Goal: Task Accomplishment & Management: Use online tool/utility

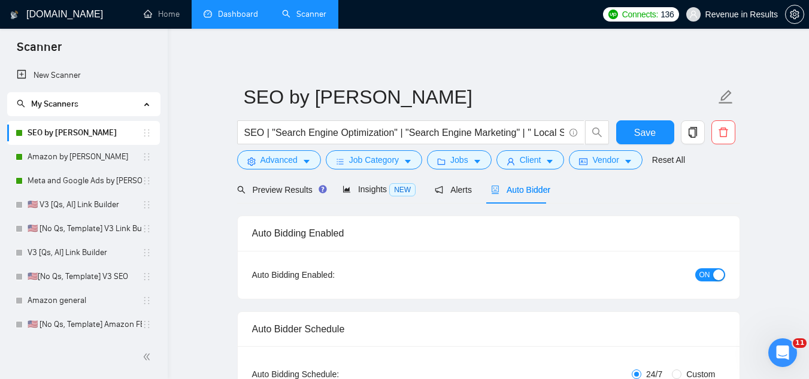
click at [235, 9] on link "Dashboard" at bounding box center [231, 14] width 54 height 10
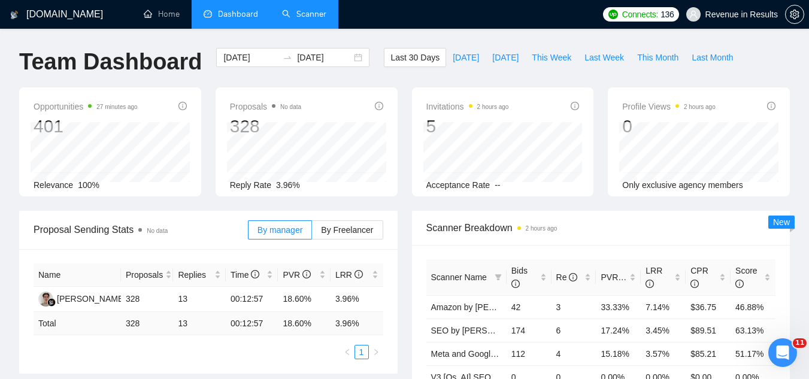
click at [307, 10] on link "Scanner" at bounding box center [304, 14] width 44 height 10
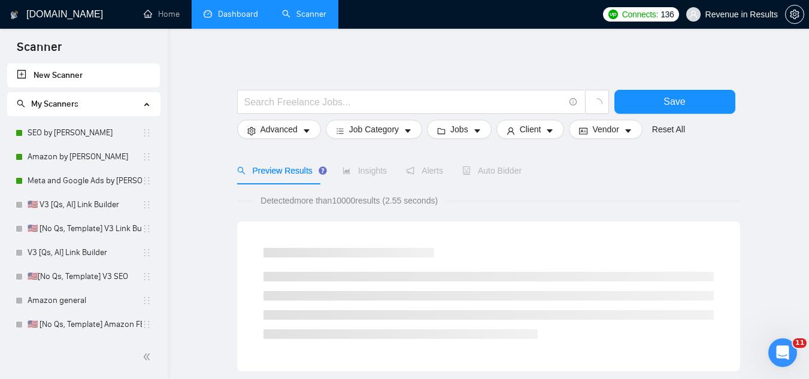
click at [736, 22] on span "Revenue in Results" at bounding box center [732, 14] width 106 height 38
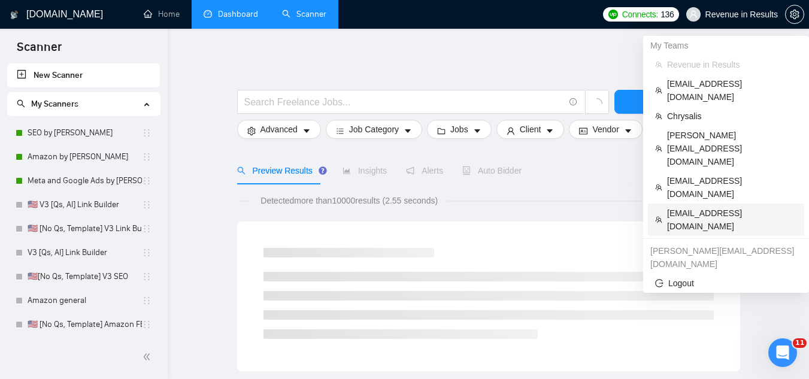
click at [723, 207] on span "[EMAIL_ADDRESS][DOMAIN_NAME]" at bounding box center [732, 220] width 130 height 26
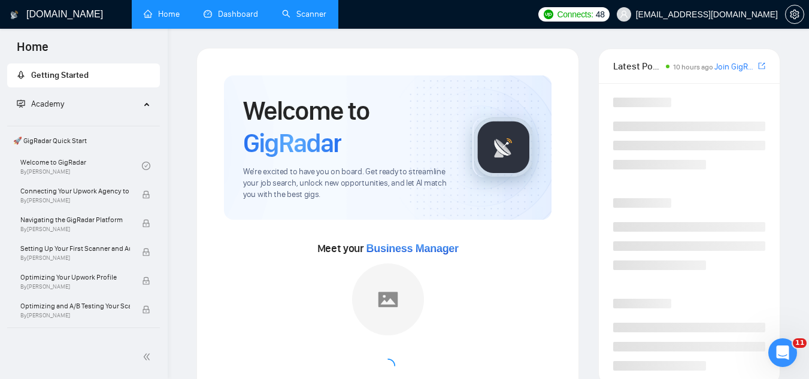
click at [233, 10] on link "Dashboard" at bounding box center [231, 14] width 54 height 10
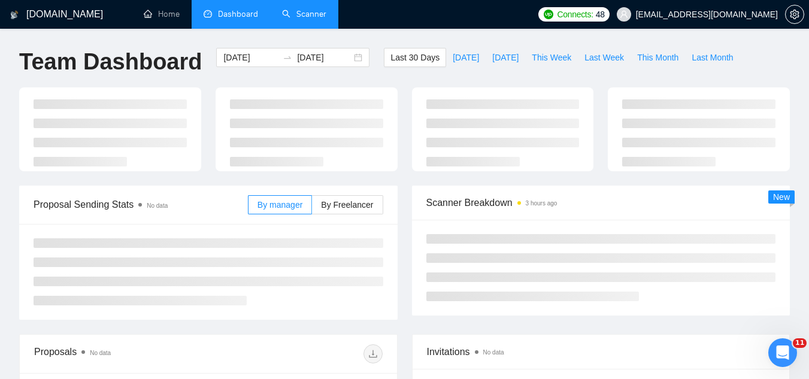
click at [326, 12] on link "Scanner" at bounding box center [304, 14] width 44 height 10
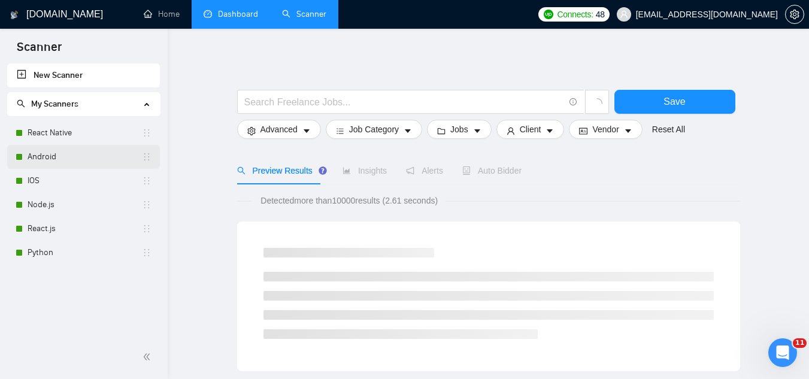
click at [71, 157] on link "Android" at bounding box center [85, 157] width 114 height 24
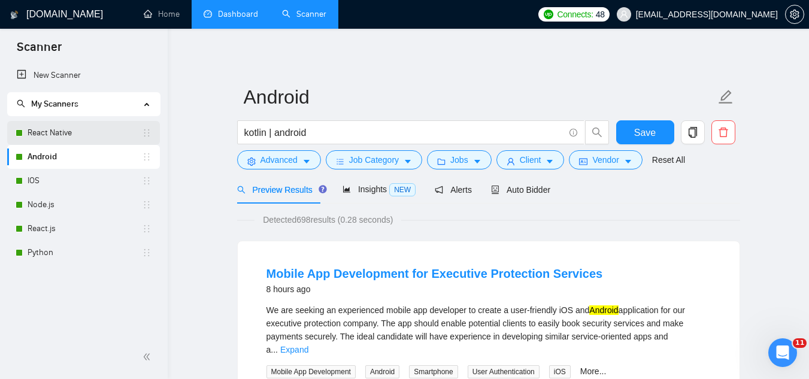
click at [89, 135] on link "React Native" at bounding box center [85, 133] width 114 height 24
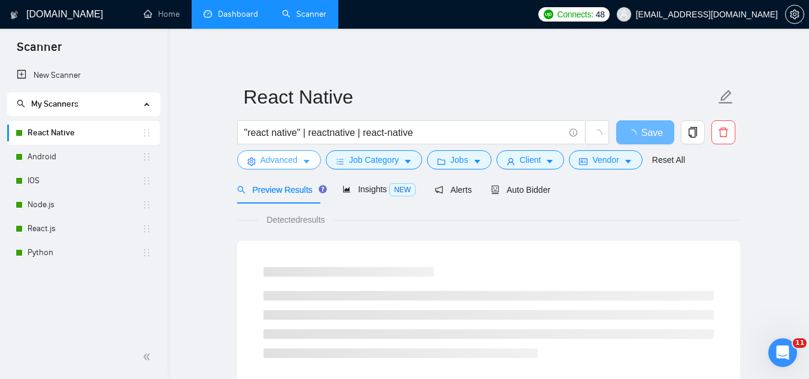
click at [269, 156] on span "Advanced" at bounding box center [278, 159] width 37 height 13
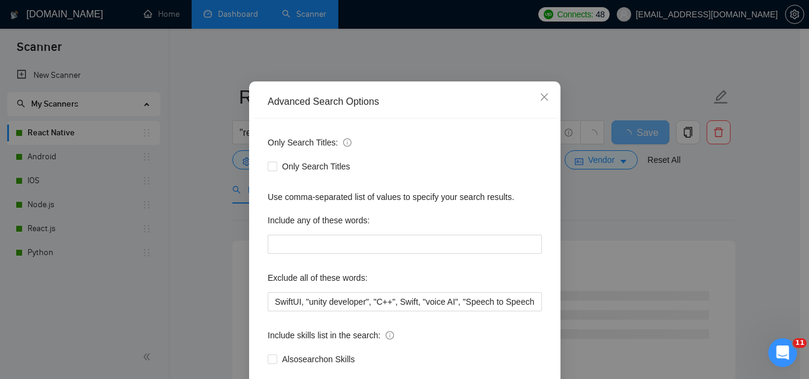
scroll to position [119, 0]
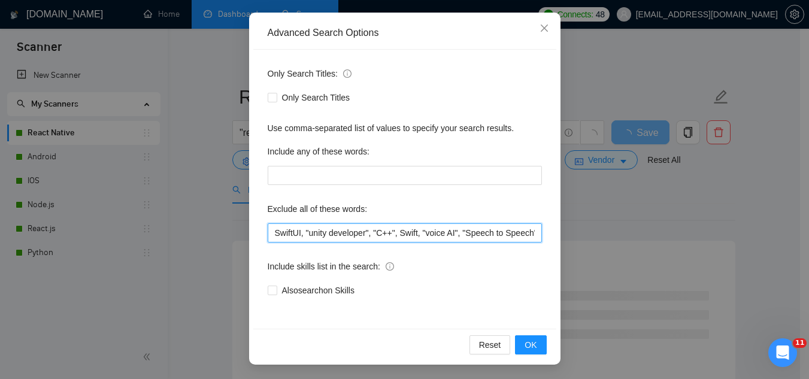
click at [268, 232] on input "SwiftUI, "unity developer", "C++", Swift, "voice AI", "Speech to Speech", optim…" at bounding box center [405, 232] width 274 height 19
paste input "Lovable"
click at [268, 236] on input "Lovable, SwiftUI, "unity developer", "C++", Swift, "voice AI", "Speech to Speec…" at bounding box center [405, 232] width 274 height 19
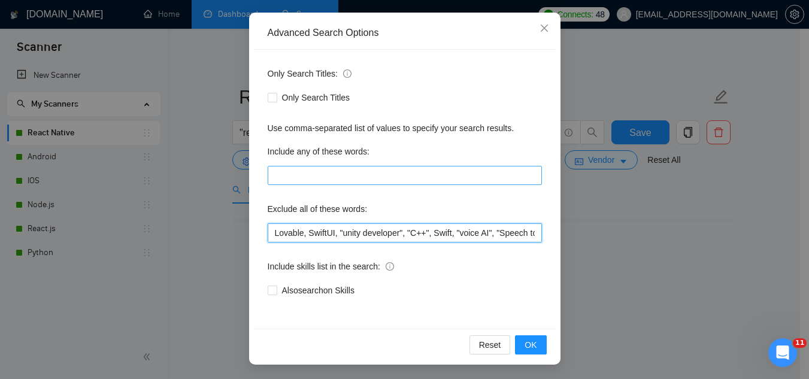
paste input "(Flutter/Dart"
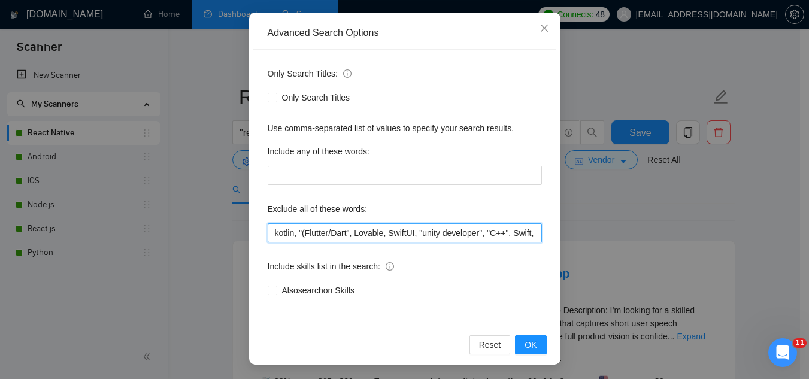
paste input "Shopify"
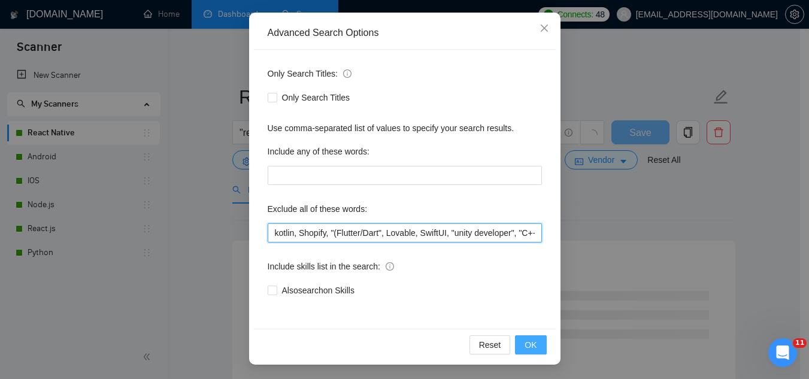
type input "kotlin, Shopify, "(Flutter/Dart", Lovable, SwiftUI, "unity developer", "C++", S…"
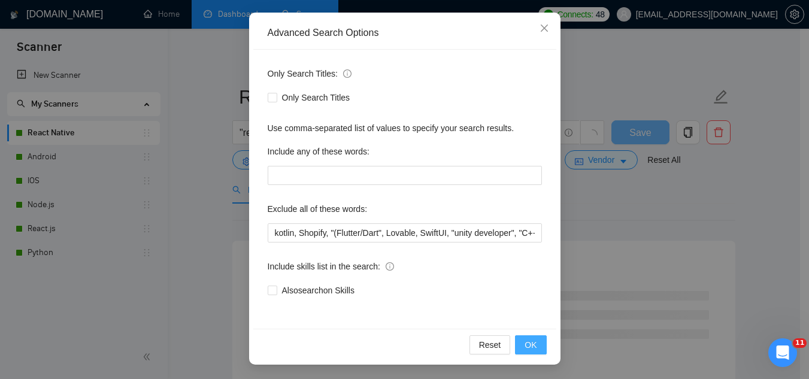
click at [535, 348] on button "OK" at bounding box center [530, 344] width 31 height 19
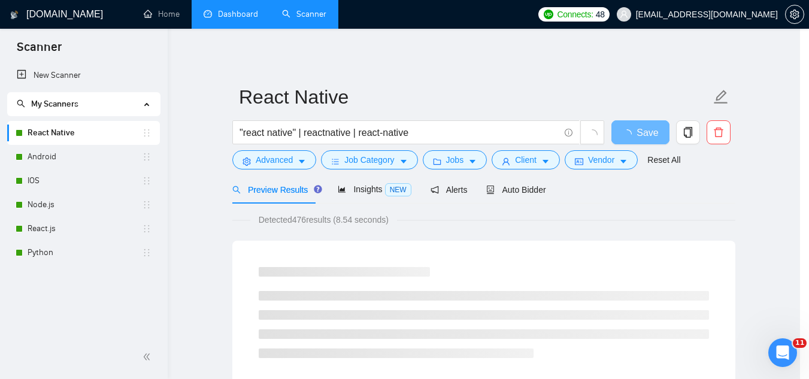
scroll to position [59, 0]
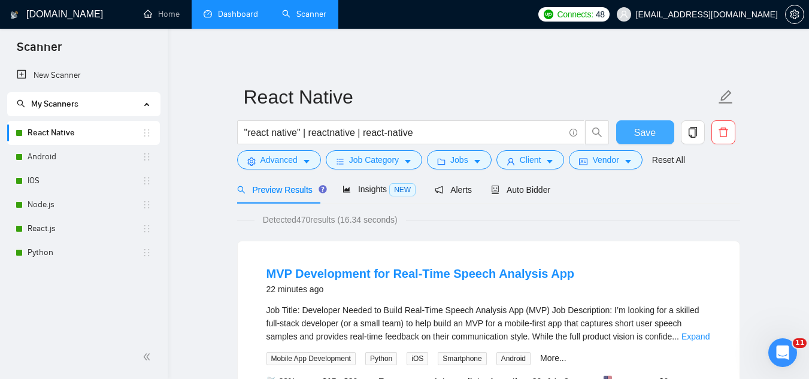
click at [638, 130] on span "Save" at bounding box center [645, 132] width 22 height 15
click at [285, 165] on span "Advanced" at bounding box center [278, 159] width 37 height 13
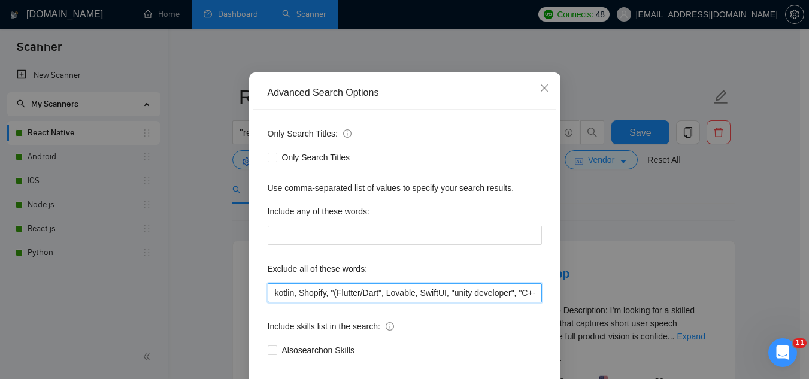
click at [268, 302] on input "kotlin, Shopify, "(Flutter/Dart", Lovable, SwiftUI, "unity developer", "C++", S…" at bounding box center [405, 292] width 274 height 19
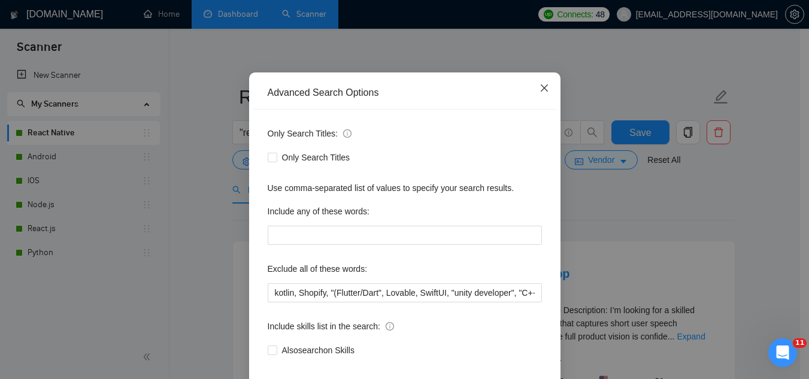
click at [542, 93] on icon "close" at bounding box center [544, 88] width 10 height 10
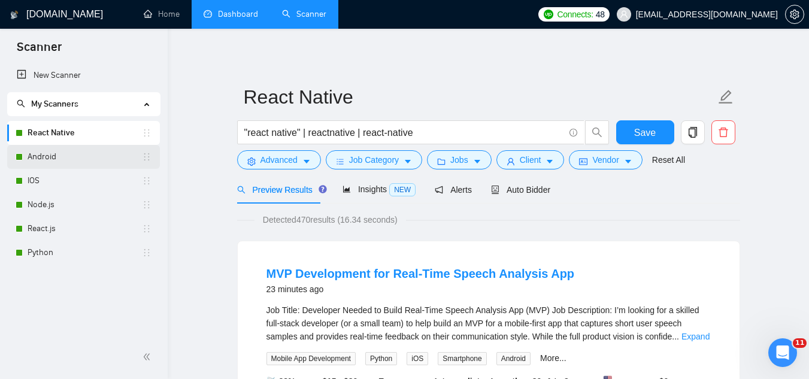
click at [81, 161] on link "Android" at bounding box center [85, 157] width 114 height 24
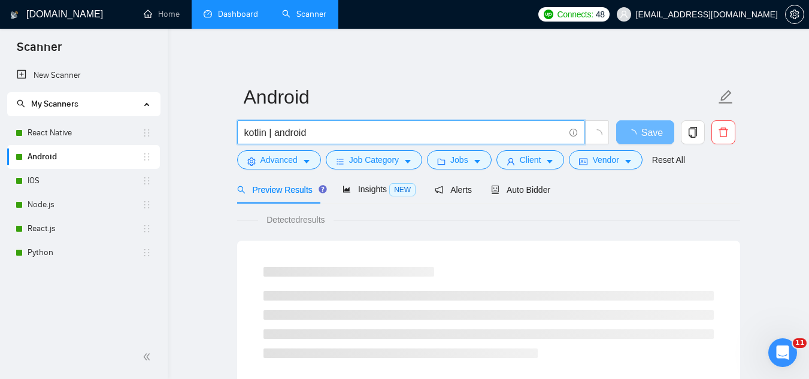
drag, startPoint x: 274, startPoint y: 134, endPoint x: 287, endPoint y: 126, distance: 15.1
click at [275, 134] on input "kotlin | android" at bounding box center [404, 132] width 320 height 15
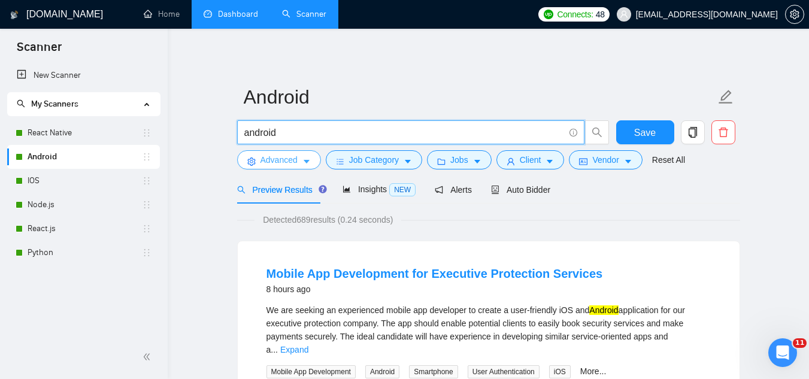
type input "android"
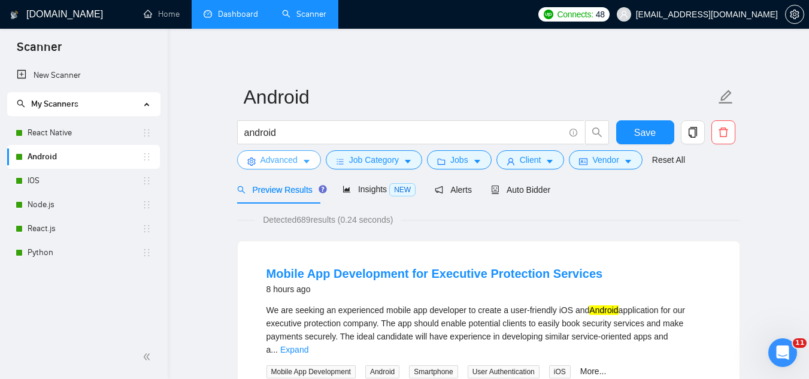
click at [280, 162] on span "Advanced" at bounding box center [278, 159] width 37 height 13
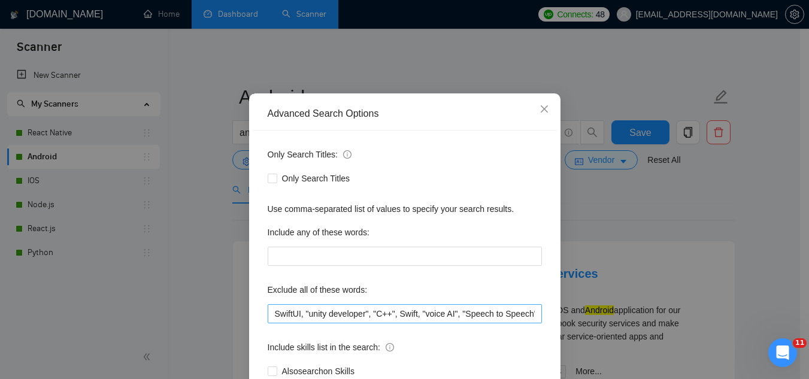
scroll to position [60, 0]
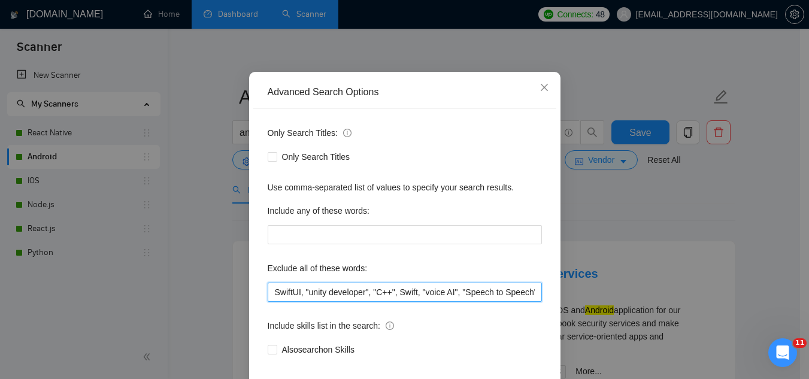
click at [268, 296] on input "SwiftUI, "unity developer", "C++", Swift, "voice AI", "Speech to Speech", optim…" at bounding box center [405, 292] width 274 height 19
paste input "kotlin, Shopify, "(Flutter/Dart", Lovable,"
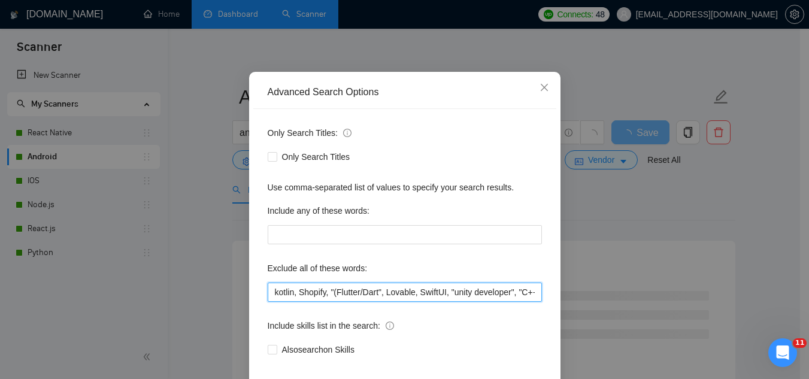
scroll to position [119, 0]
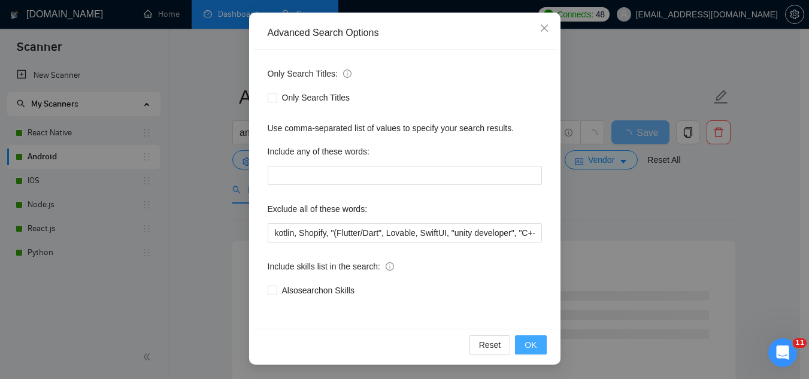
click at [530, 344] on span "OK" at bounding box center [530, 344] width 12 height 13
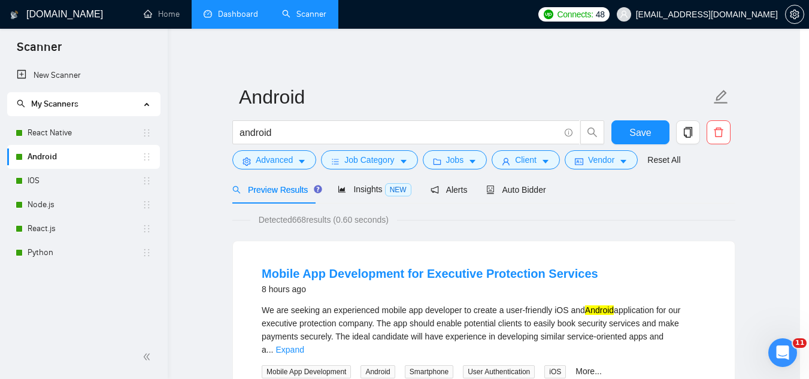
scroll to position [59, 0]
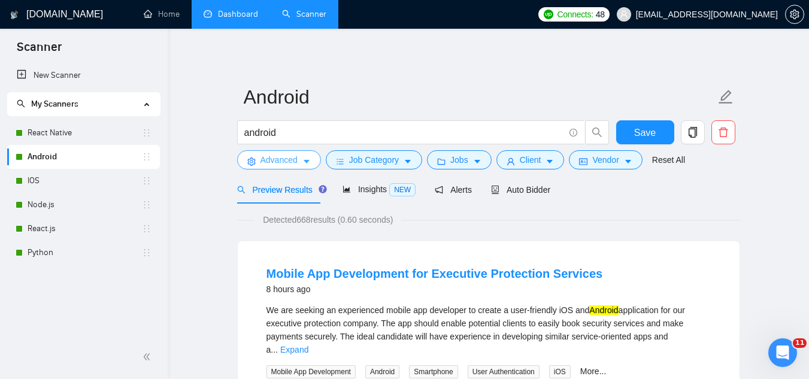
click at [280, 160] on span "Advanced" at bounding box center [278, 159] width 37 height 13
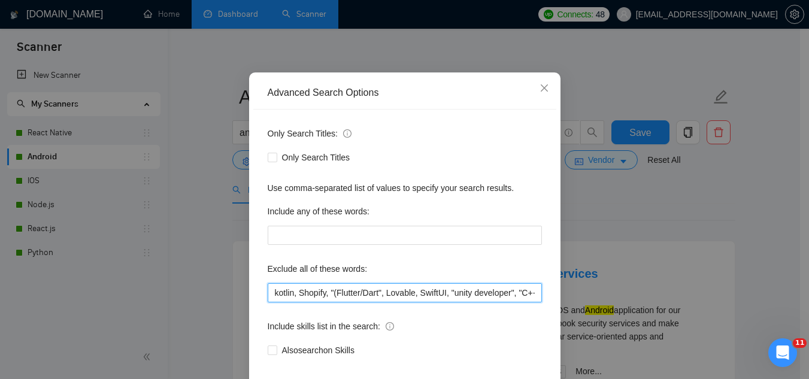
click at [409, 302] on input "kotlin, Shopify, "(Flutter/Dart", Lovable, SwiftUI, "unity developer", "C++", S…" at bounding box center [405, 292] width 274 height 19
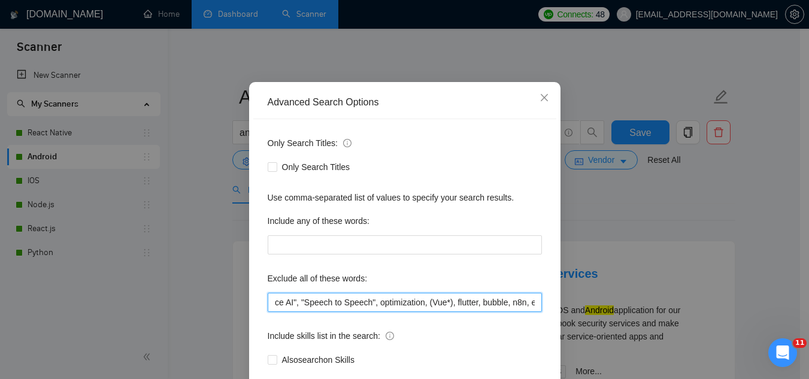
scroll to position [119, 0]
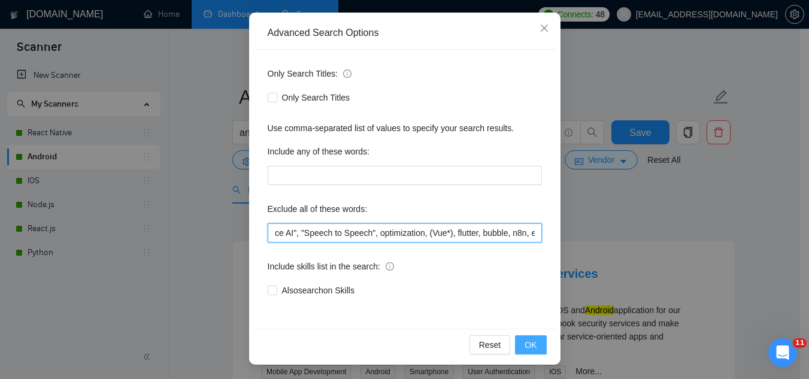
type input "kotlin, Shopify, "(Flutter/Dart", Lovable, SwiftUI, "unity developer", "C++", S…"
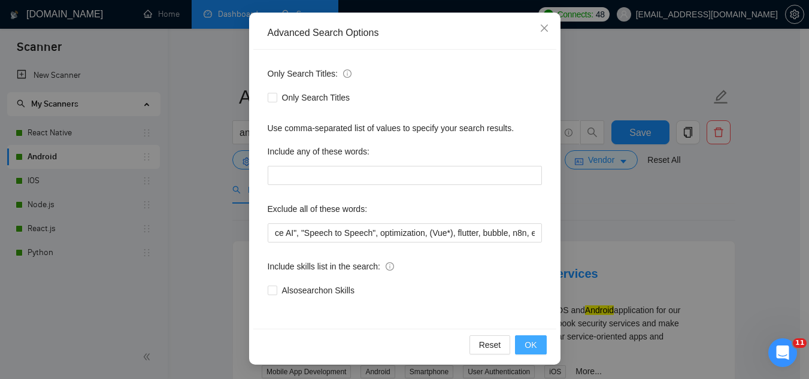
scroll to position [0, 0]
click at [535, 347] on button "OK" at bounding box center [530, 344] width 31 height 19
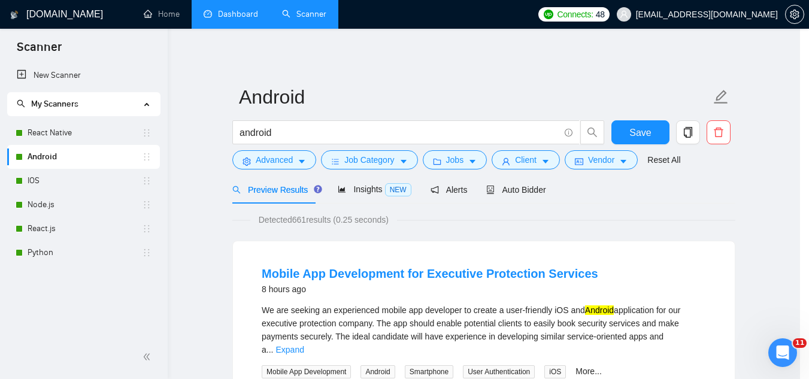
scroll to position [59, 0]
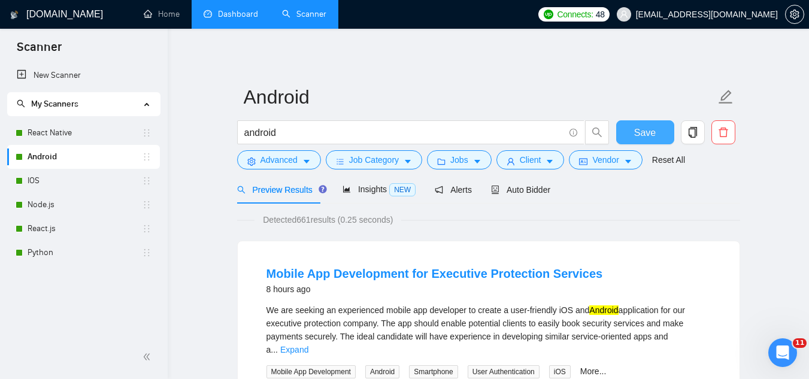
click at [644, 138] on span "Save" at bounding box center [645, 132] width 22 height 15
click at [92, 134] on link "React Native" at bounding box center [85, 133] width 114 height 24
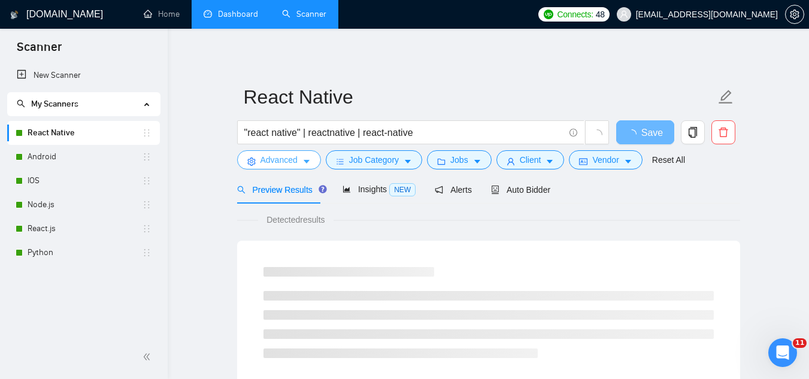
click at [268, 162] on span "Advanced" at bounding box center [278, 159] width 37 height 13
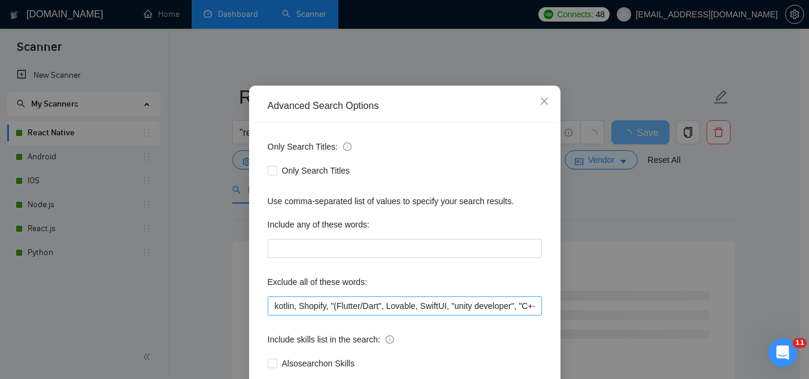
scroll to position [60, 0]
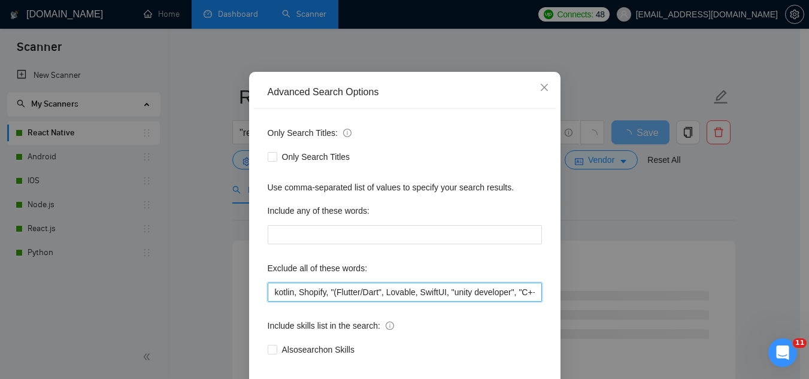
click at [268, 297] on input "kotlin, Shopify, "(Flutter/Dart", Lovable, SwiftUI, "unity developer", "C++", S…" at bounding box center [405, 292] width 274 height 19
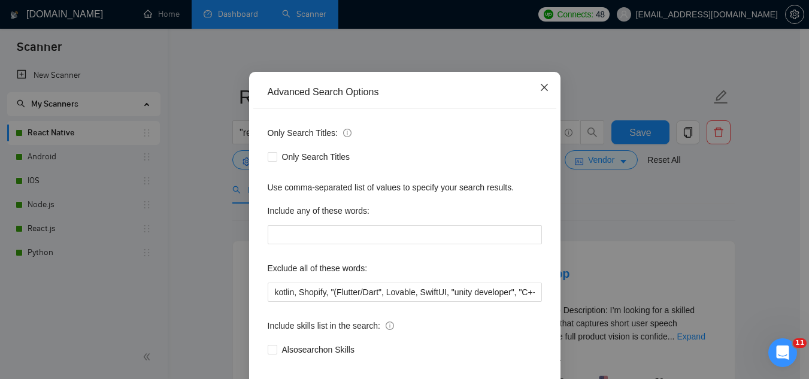
click at [541, 90] on icon "close" at bounding box center [543, 87] width 7 height 7
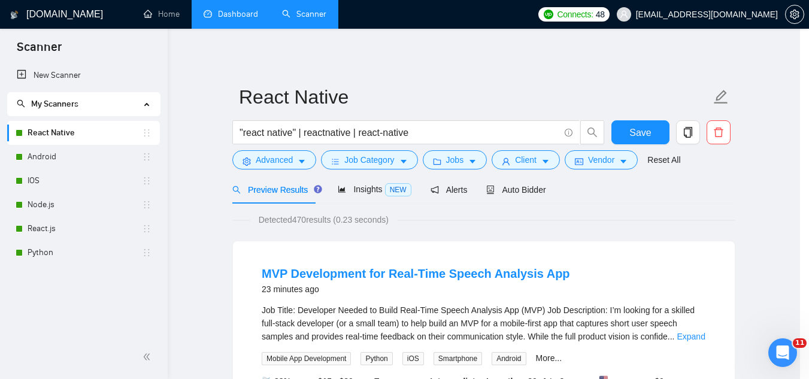
scroll to position [59, 0]
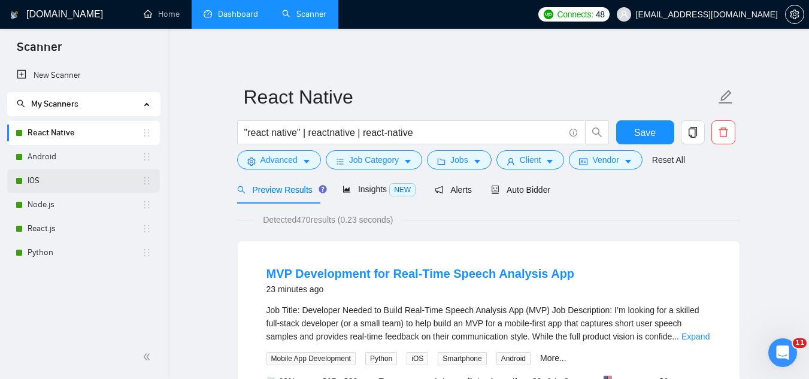
click at [72, 184] on link "IOS" at bounding box center [85, 181] width 114 height 24
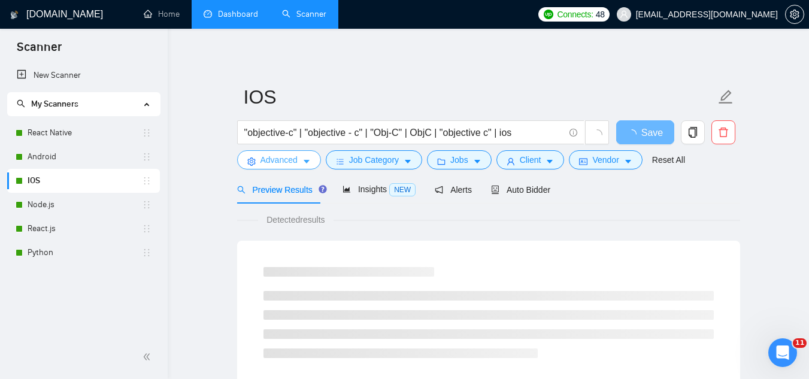
click at [284, 155] on span "Advanced" at bounding box center [278, 159] width 37 height 13
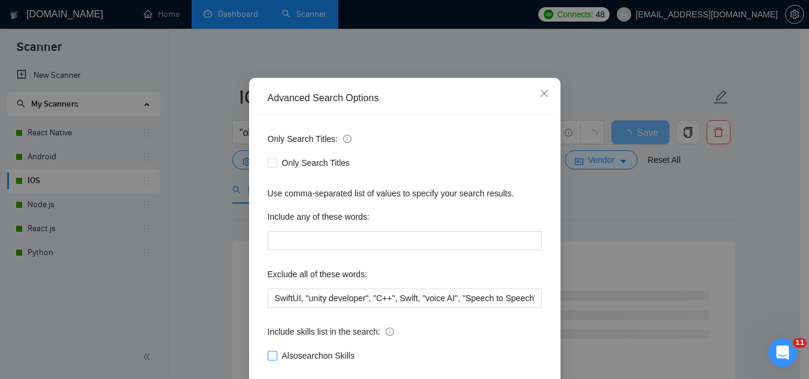
scroll to position [119, 0]
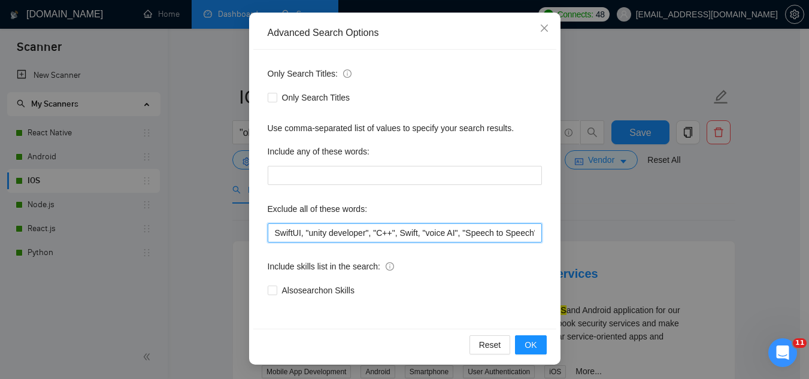
click at [271, 233] on input "SwiftUI, "unity developer", "C++", Swift, "voice AI", "Speech to Speech", optim…" at bounding box center [405, 232] width 274 height 19
paste input "kotlin, Shopify, "(Flutter/Dart", Lovable,"
type input "dart, kotlin, Shopify, "(Flutter/Dart", Lovable, SwiftUI, "unity developer", "C…"
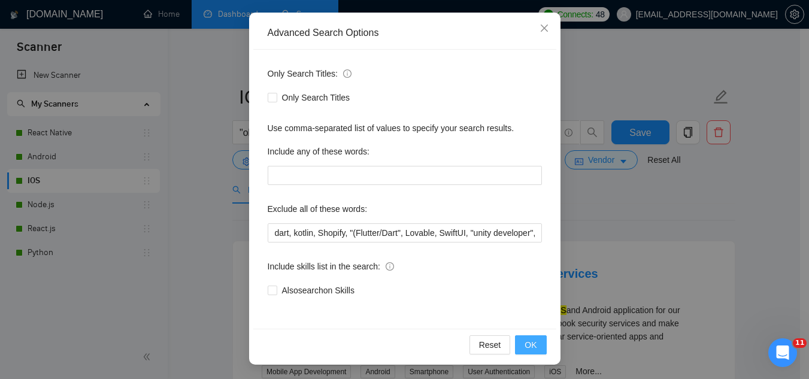
click at [520, 346] on button "OK" at bounding box center [530, 344] width 31 height 19
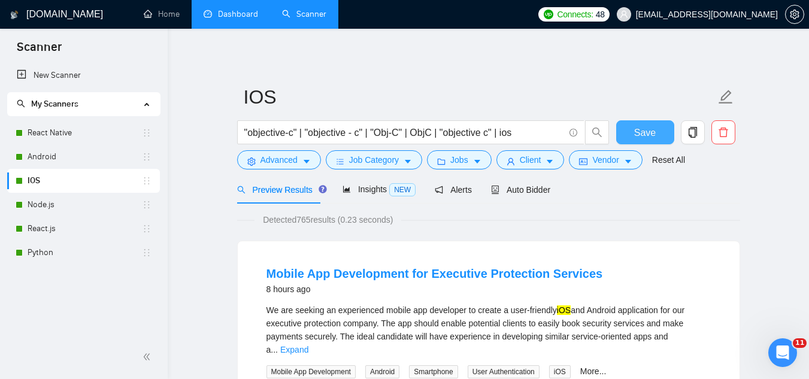
click at [647, 134] on span "Save" at bounding box center [645, 132] width 22 height 15
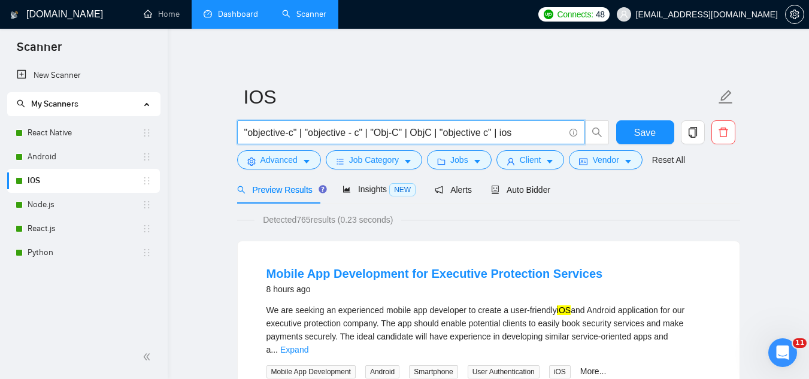
click at [248, 133] on input ""objective-c" | "objective - c" | "Obj-C" | ObjC | "objective c" | ios" at bounding box center [404, 132] width 320 height 15
click at [525, 131] on input ""objective-c" | "objective - c" | "Obj-C" | ObjC | "objective c" | ios" at bounding box center [404, 132] width 320 height 15
click at [501, 135] on input ""objective-c" | "objective - c" | "Obj-C" | ObjC | "objective c" | ios" at bounding box center [404, 132] width 320 height 15
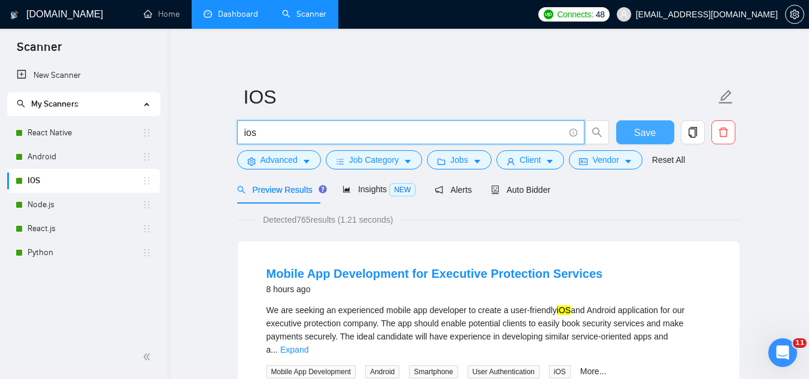
type input "ios"
click at [642, 131] on span "Save" at bounding box center [645, 132] width 22 height 15
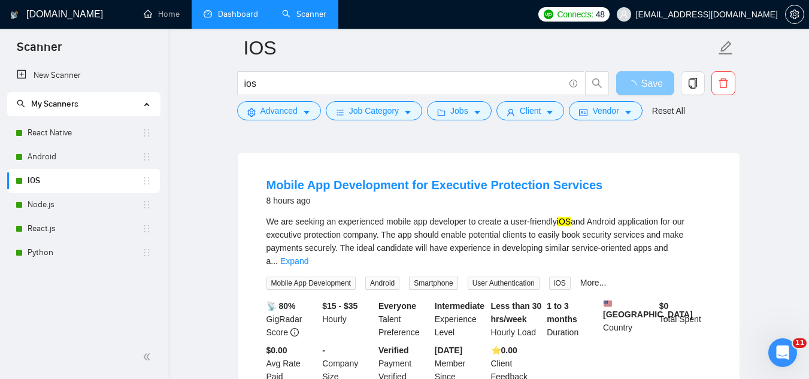
scroll to position [120, 0]
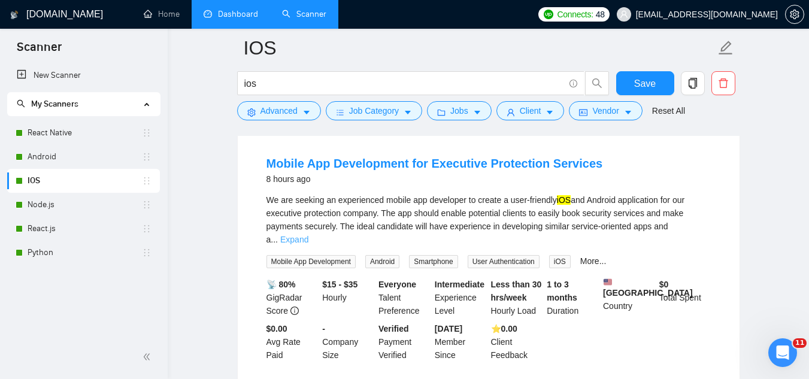
click at [308, 235] on link "Expand" at bounding box center [294, 240] width 28 height 10
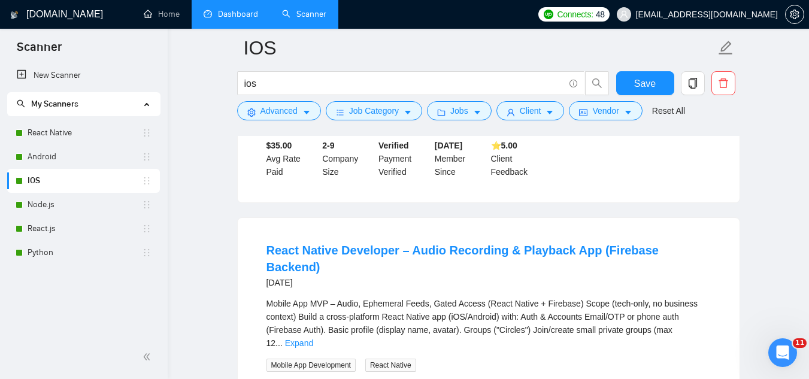
scroll to position [838, 0]
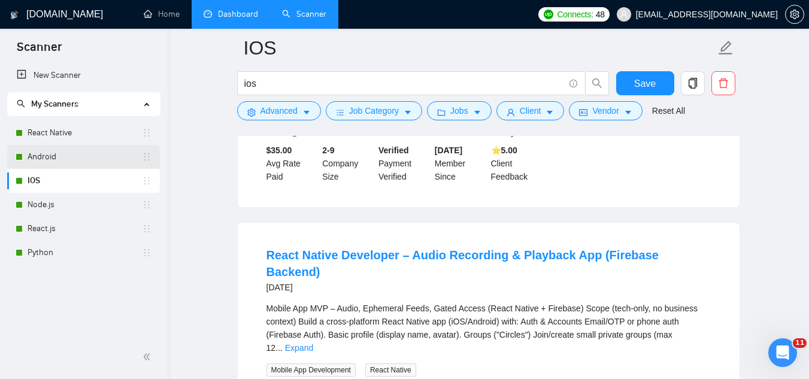
click at [61, 157] on link "Android" at bounding box center [85, 157] width 114 height 24
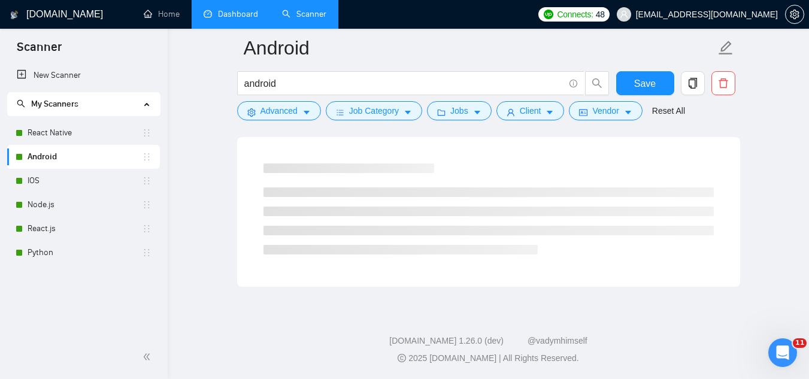
scroll to position [769, 0]
click at [56, 181] on link "IOS" at bounding box center [85, 181] width 114 height 24
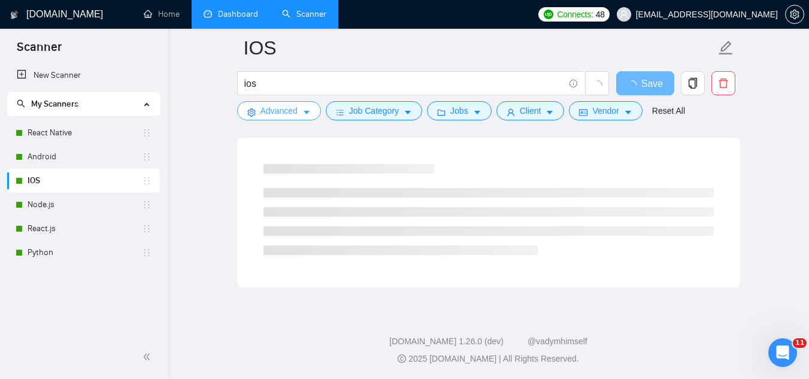
click at [271, 112] on span "Advanced" at bounding box center [278, 110] width 37 height 13
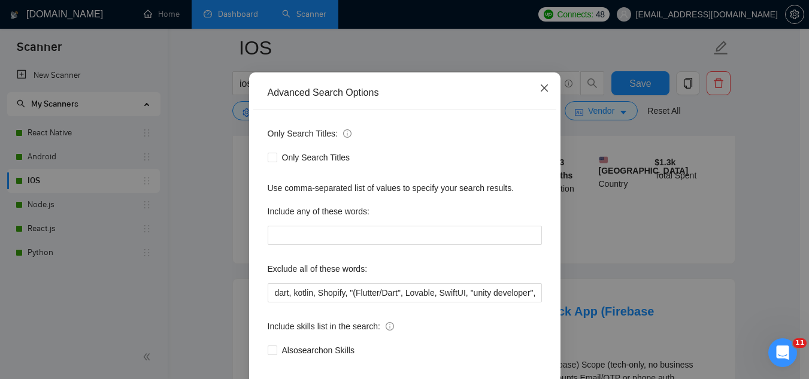
click at [541, 93] on icon "close" at bounding box center [544, 88] width 10 height 10
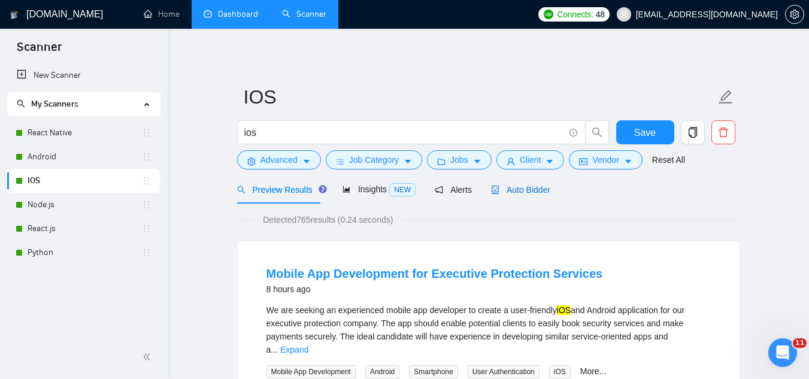
click at [530, 191] on span "Auto Bidder" at bounding box center [520, 190] width 59 height 10
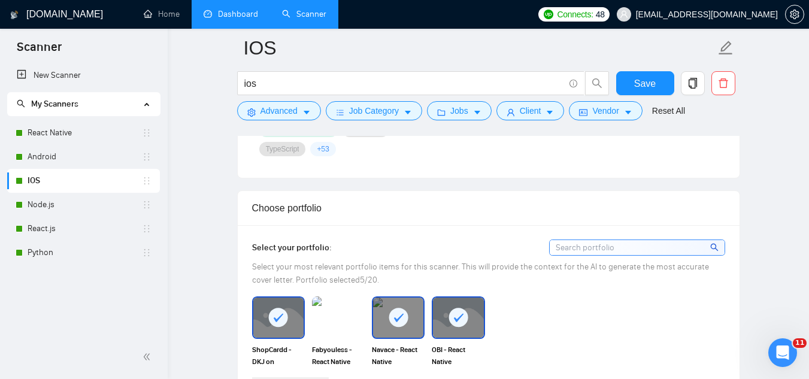
scroll to position [1078, 0]
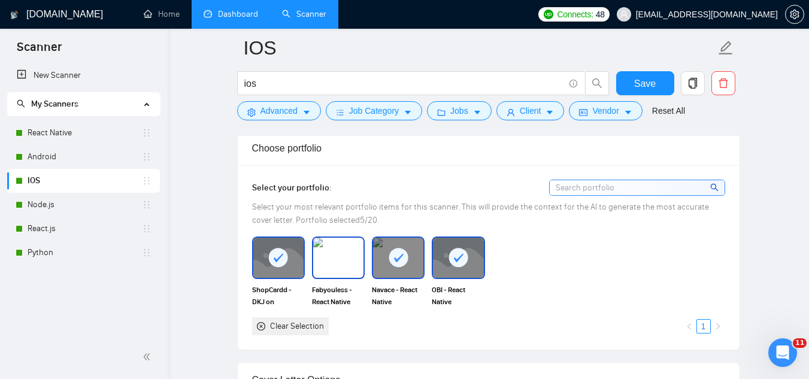
click at [336, 268] on img at bounding box center [338, 258] width 50 height 40
click at [299, 327] on div "Clear Selection" at bounding box center [297, 326] width 54 height 13
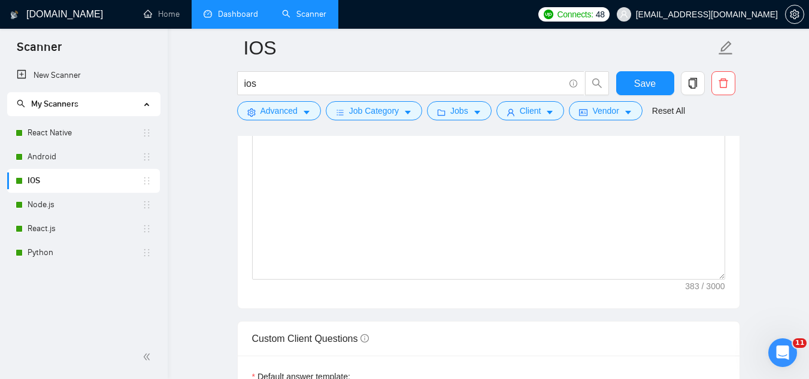
scroll to position [1617, 0]
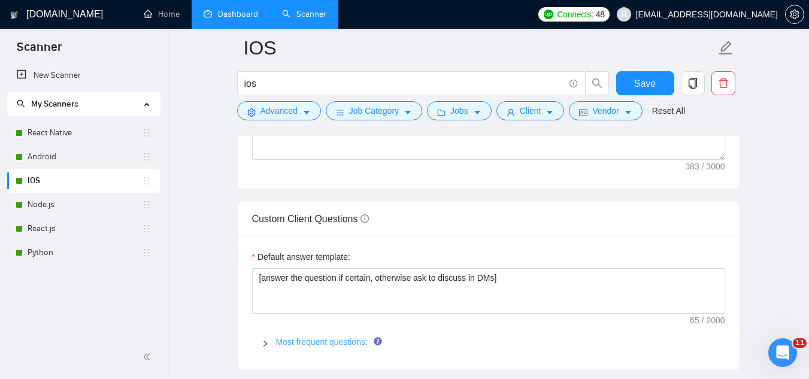
click at [327, 338] on link "Most frequent questions:" at bounding box center [322, 342] width 92 height 10
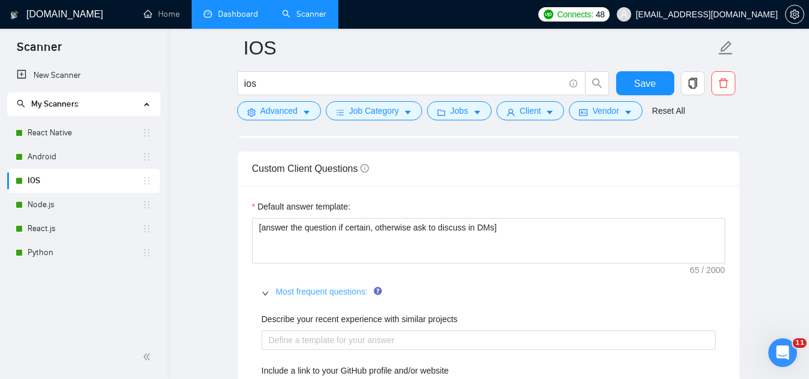
scroll to position [1736, 0]
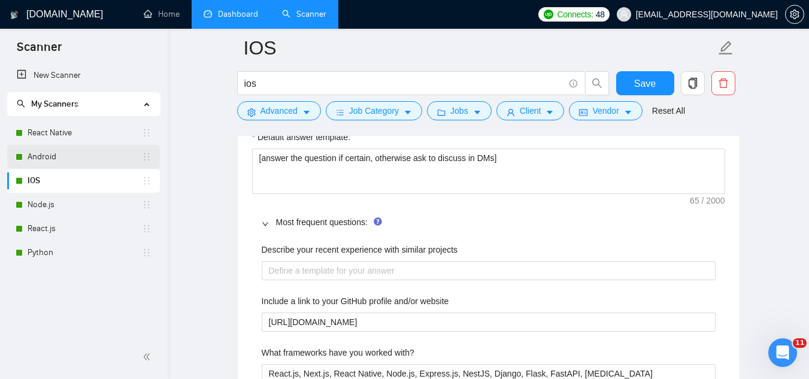
click at [44, 154] on link "Android" at bounding box center [85, 157] width 114 height 24
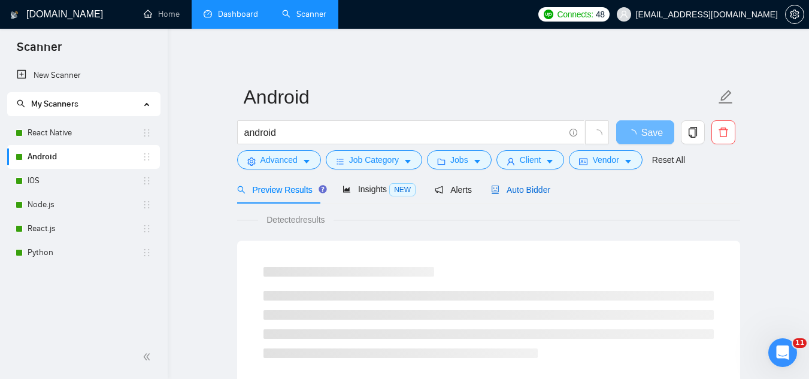
click at [499, 188] on span "Auto Bidder" at bounding box center [520, 190] width 59 height 10
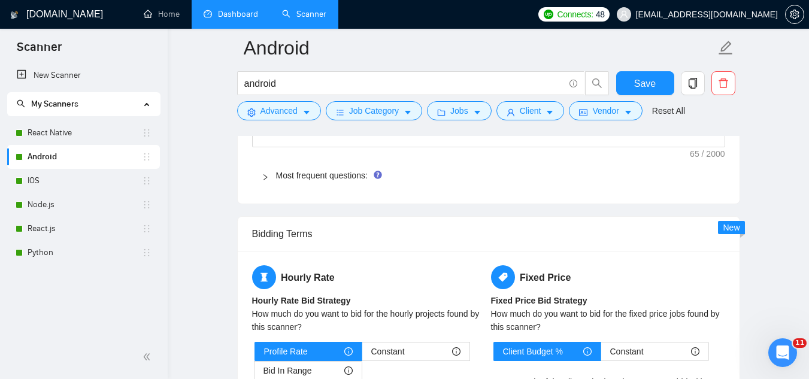
scroll to position [1796, 0]
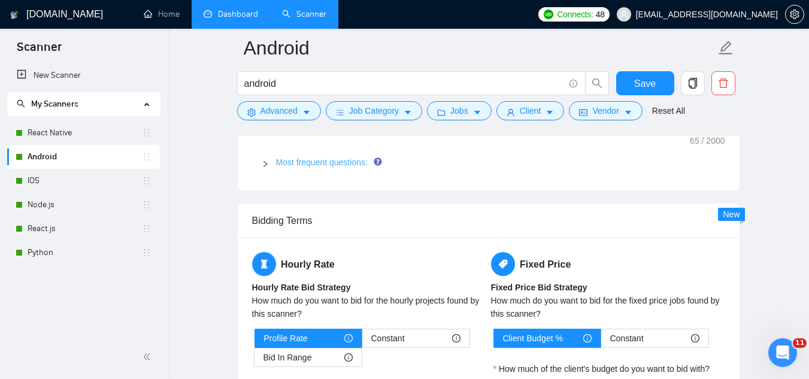
click at [330, 161] on link "Most frequent questions:" at bounding box center [322, 162] width 92 height 10
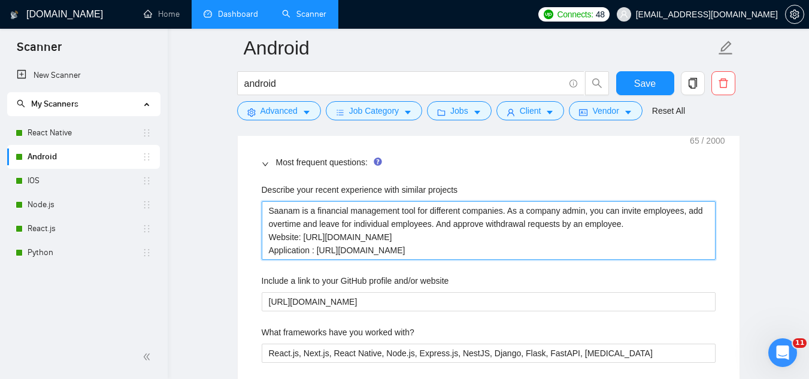
click at [340, 220] on projects "Saanam is a financial management tool for different companies. As a company adm…" at bounding box center [489, 230] width 454 height 59
type projects "Website: [URL][DOMAIN_NAME] Application : [URL][DOMAIN_NAME]"
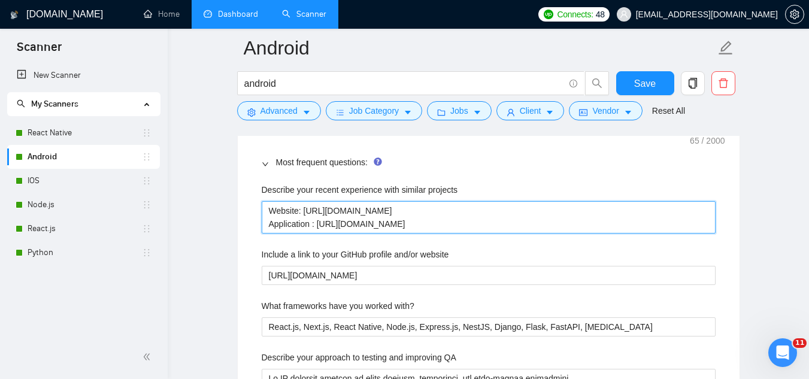
click at [332, 216] on projects "Website: [URL][DOMAIN_NAME] Application : [URL][DOMAIN_NAME]" at bounding box center [489, 217] width 454 height 32
type projects "Application : [URL][DOMAIN_NAME]"
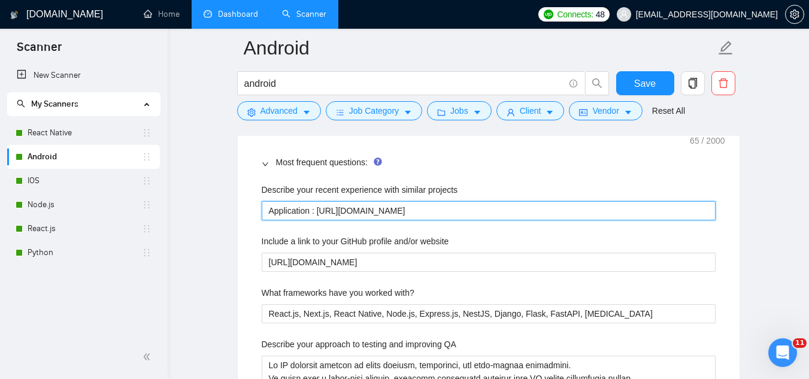
click at [334, 208] on projects "Application : [URL][DOMAIN_NAME]" at bounding box center [489, 210] width 454 height 19
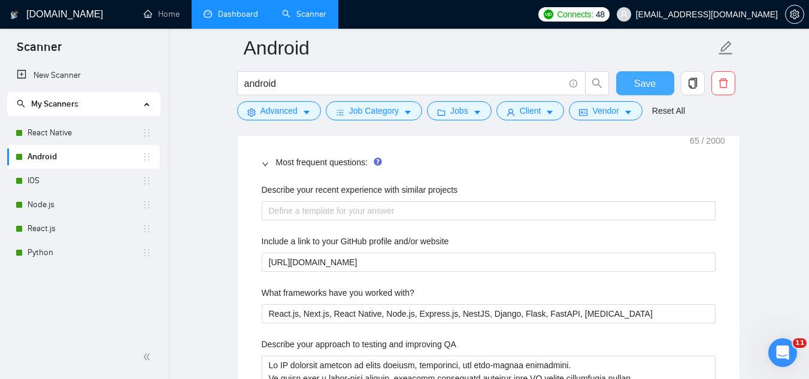
click at [644, 84] on span "Save" at bounding box center [645, 83] width 22 height 15
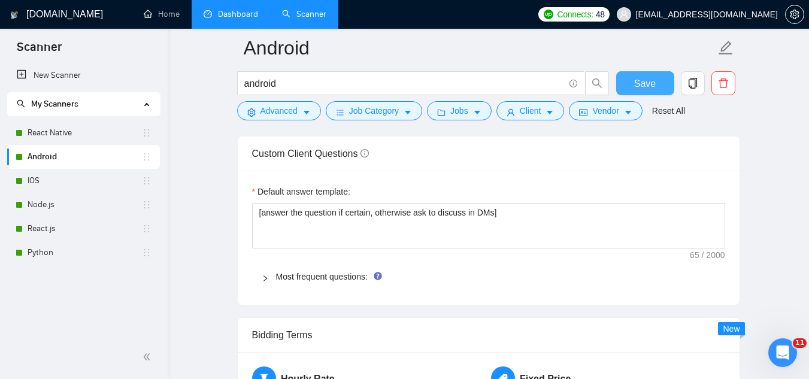
scroll to position [1676, 0]
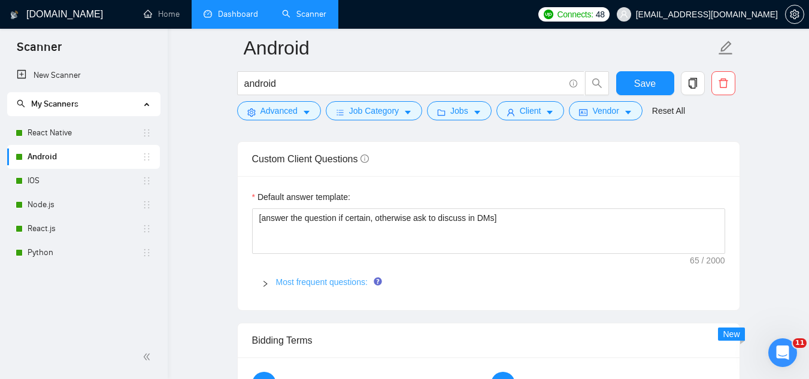
click at [330, 284] on link "Most frequent questions:" at bounding box center [322, 282] width 92 height 10
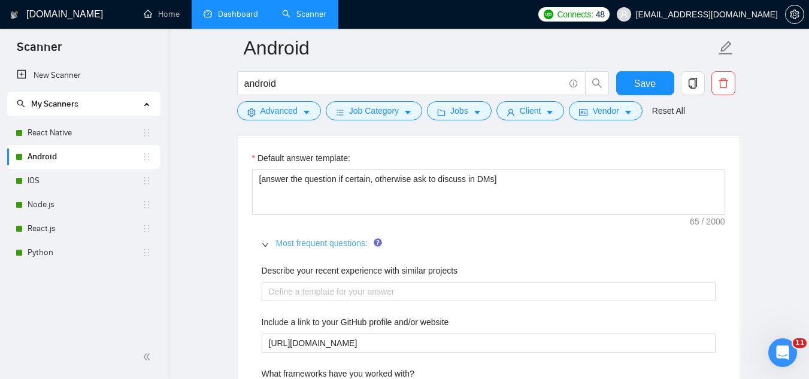
scroll to position [1736, 0]
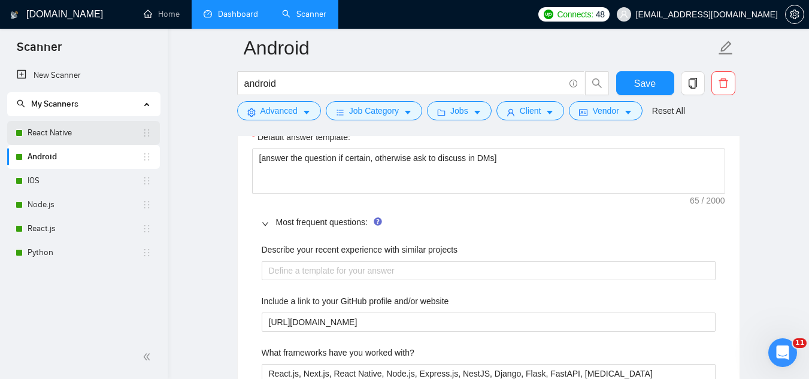
click at [101, 133] on link "React Native" at bounding box center [85, 133] width 114 height 24
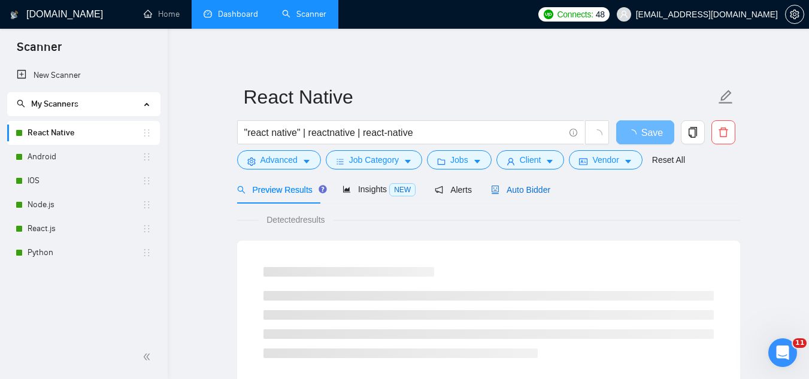
click at [516, 189] on span "Auto Bidder" at bounding box center [520, 190] width 59 height 10
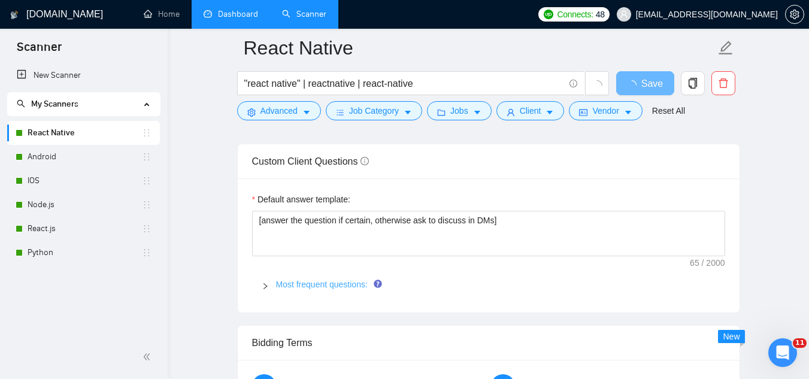
click at [327, 281] on link "Most frequent questions:" at bounding box center [322, 285] width 92 height 10
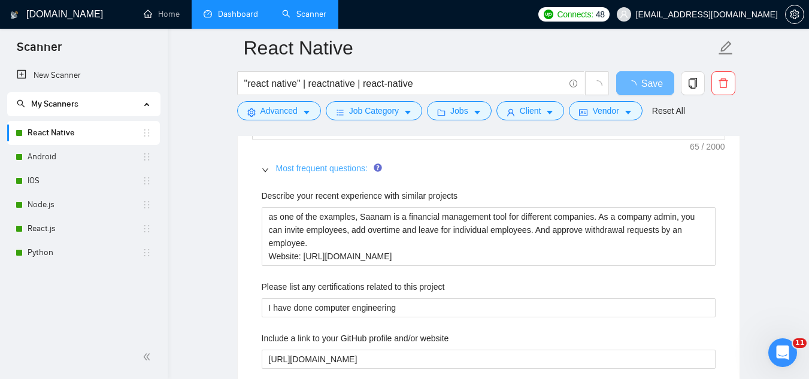
scroll to position [1736, 0]
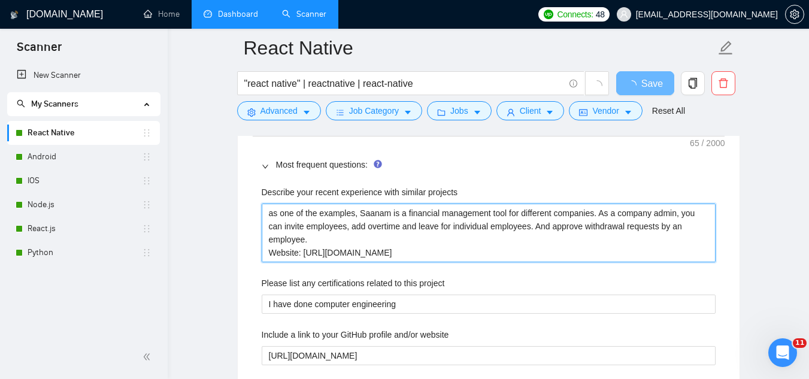
click at [307, 219] on projects "as one of the examples, Saanam is a financial management tool for different com…" at bounding box center [489, 233] width 454 height 59
type projects "Website: [URL][DOMAIN_NAME] Application : [URL][DOMAIN_NAME]"
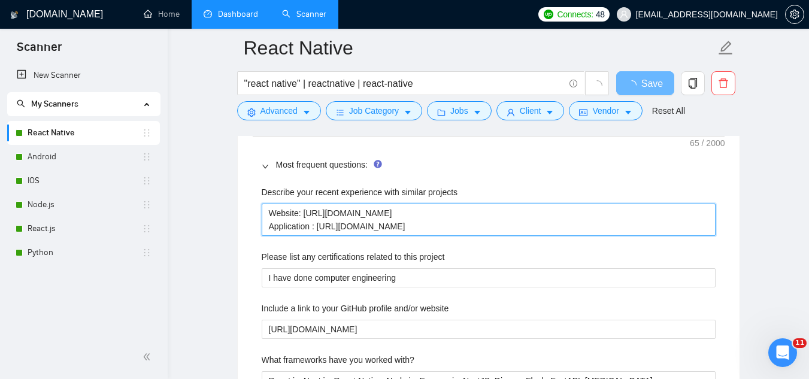
click at [311, 222] on projects "Website: [URL][DOMAIN_NAME] Application : [URL][DOMAIN_NAME]" at bounding box center [489, 220] width 454 height 32
click at [311, 220] on projects "Website: [URL][DOMAIN_NAME] Application : [URL][DOMAIN_NAME]" at bounding box center [489, 220] width 454 height 32
type projects "Website: [URL][DOMAIN_NAME] Application: [URL][DOMAIN_NAME]"
click at [305, 207] on projects "Website: [URL][DOMAIN_NAME] Application: [URL][DOMAIN_NAME]" at bounding box center [489, 220] width 454 height 32
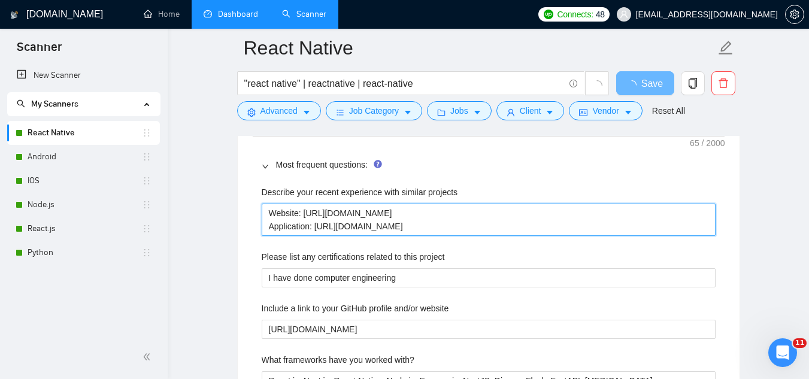
click at [305, 207] on projects "Website: [URL][DOMAIN_NAME] Application: [URL][DOMAIN_NAME]" at bounding box center [489, 220] width 454 height 32
type projects "Application: [URL][DOMAIN_NAME]"
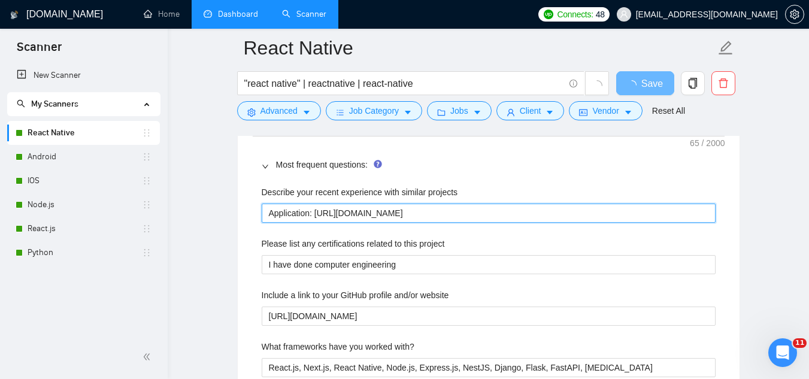
click at [303, 216] on projects "Application: [URL][DOMAIN_NAME]" at bounding box center [489, 213] width 454 height 19
type projects "t"
type projects "ta"
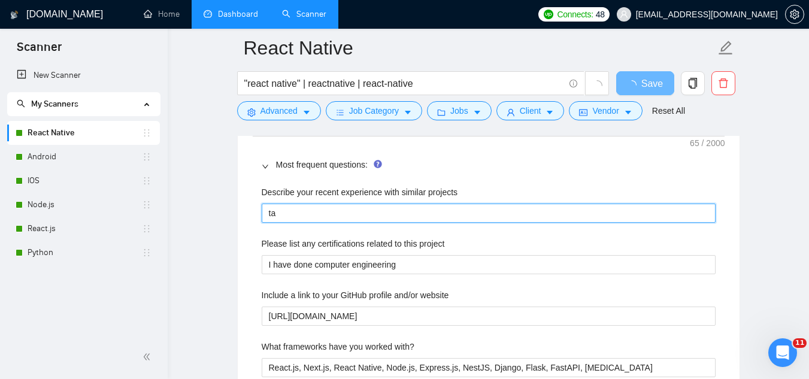
type projects "tak"
type projects "take"
type projects "take f"
type projects "take fr"
type projects "take fro"
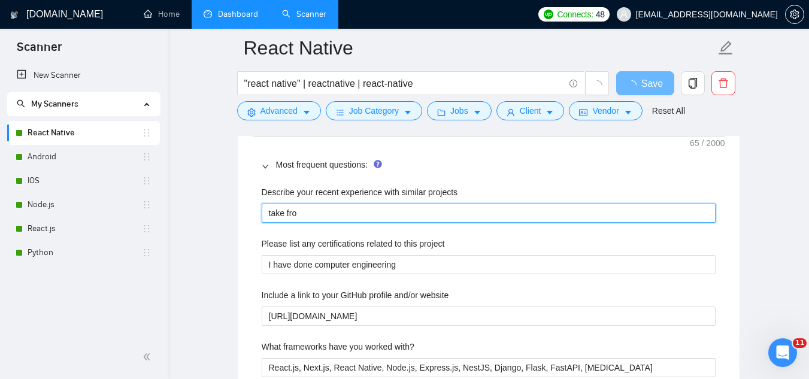
type projects "take from"
type projects "take from m"
type projects "take from my"
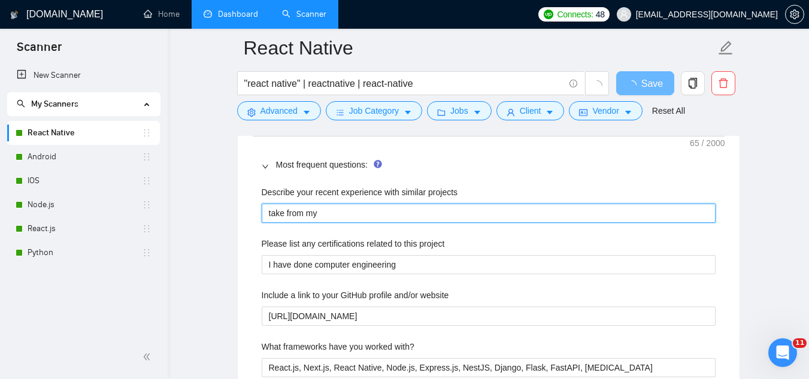
type projects "take from my p"
type projects "take from my po"
type projects "take from my por"
type projects "take from my port"
type projects "take from my portf"
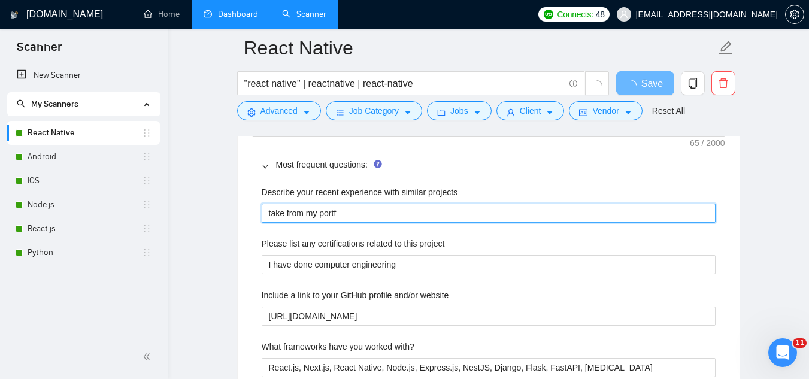
type projects "take from my portfo"
type projects "take from my portfol"
type projects "take from my portfoli"
type projects "take from my portfolio"
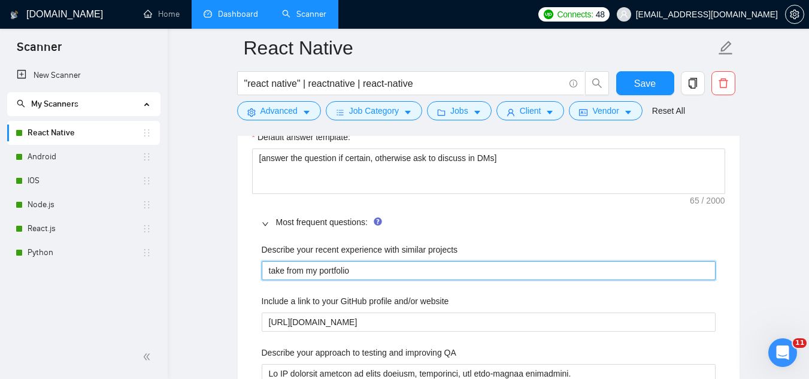
click at [281, 271] on projects "take from my portfolio" at bounding box center [489, 270] width 454 height 19
type projects "tak from my portfolio"
type projects "ta from my portfolio"
type projects "t from my portfolio"
type projects "from my portfolio"
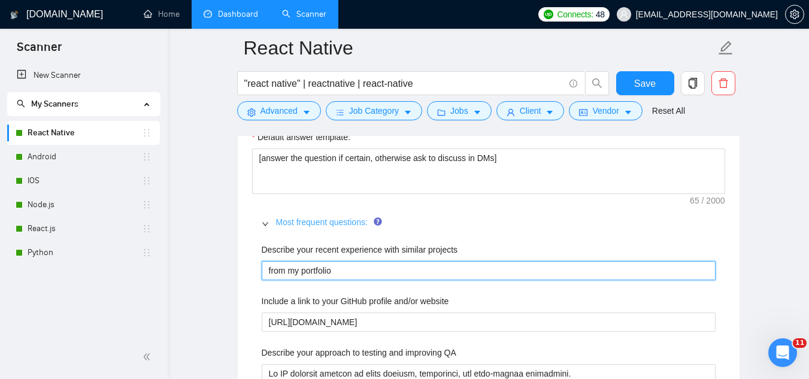
type projects "c from my portfolio"
type projects "ch from my portfolio"
type projects "cho from my portfolio"
type projects "choo from my portfolio"
type projects "choos from my portfolio"
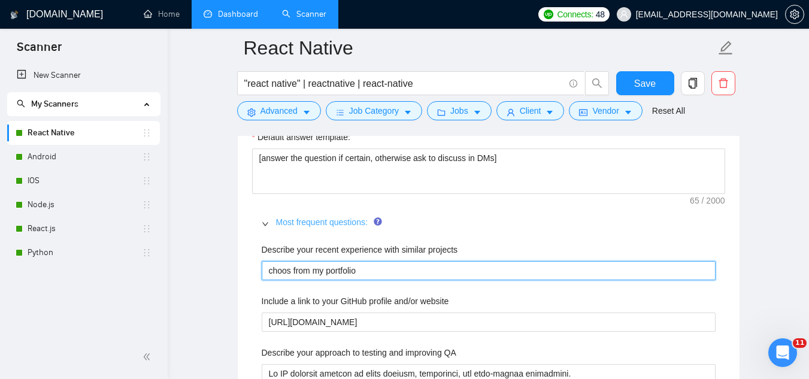
type projects "choose from my portfolio"
type projects "choose t from my portfolio"
type projects "choose th from my portfolio"
type projects "choose the from my portfolio"
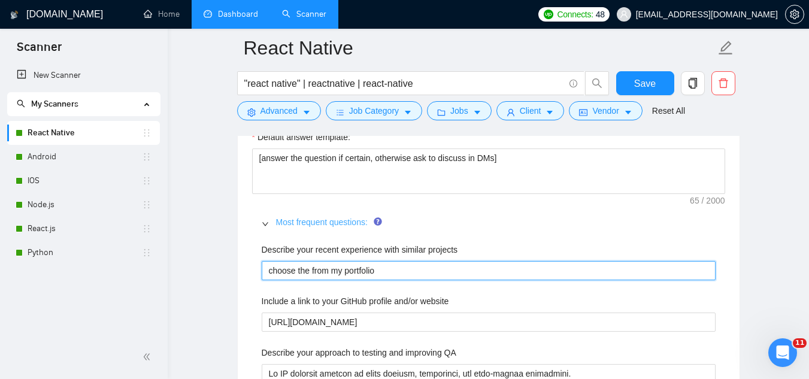
type projects "choose the from my portfolio"
type projects "choose the r from my portfolio"
type projects "choose the re from my portfolio"
type projects "choose the rel from my portfolio"
type projects "choose the rele from my portfolio"
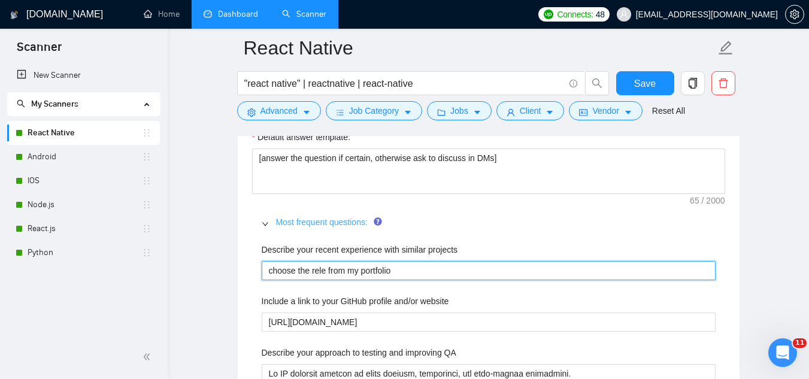
type projects "choose the relev from my portfolio"
type projects "choose the releva from my portfolio"
type projects "choose the relevan from my portfolio"
type projects "choose the relevant from my portfolio"
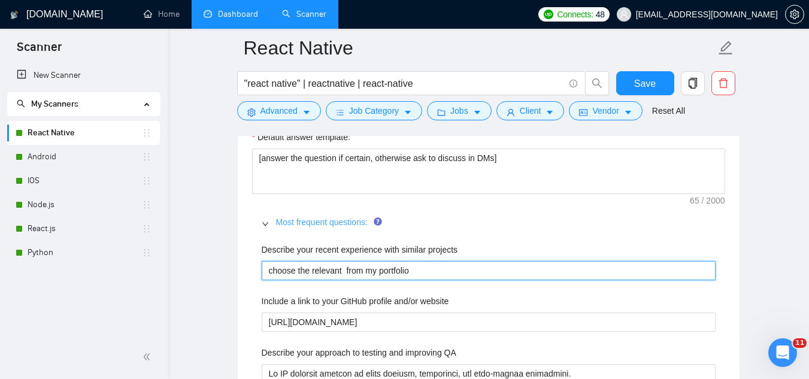
type projects "choose the relevant c from my portfolio"
type projects "choose the relevant ca from my portfolio"
type projects "choose the relevant cas from my portfolio"
click at [342, 267] on projects "choose the relevant case from my portfolio" at bounding box center [489, 270] width 454 height 19
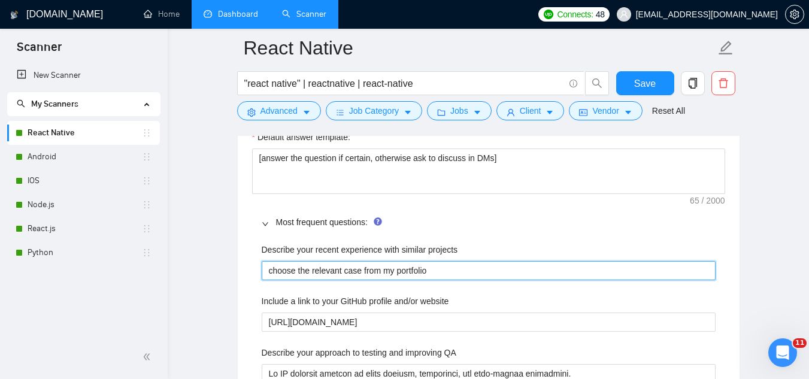
click at [342, 267] on projects "choose the relevant case from my portfolio" at bounding box center [489, 270] width 454 height 19
type projects "choose the relevant case from my portfolio"
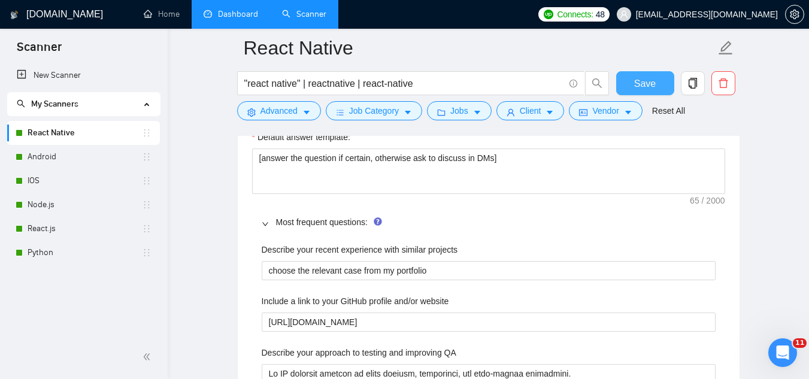
click at [653, 80] on span "Save" at bounding box center [645, 83] width 22 height 15
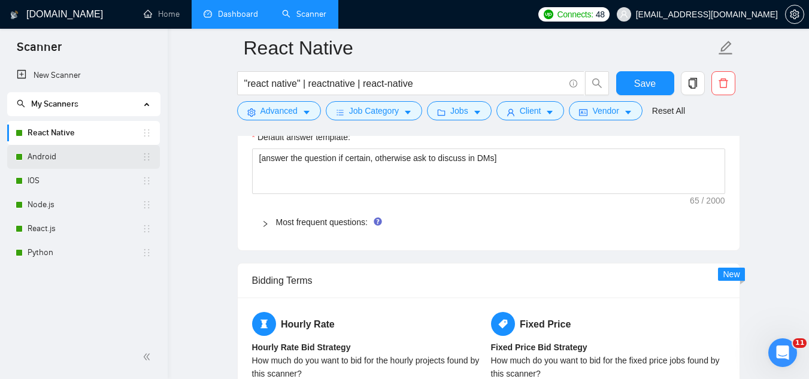
click at [89, 160] on link "Android" at bounding box center [85, 157] width 114 height 24
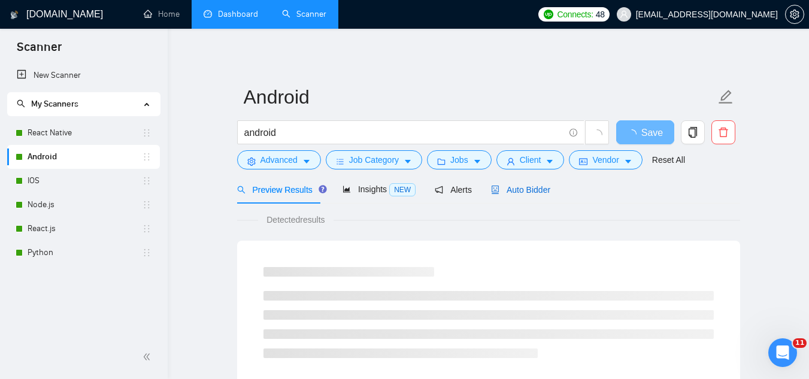
click at [529, 189] on span "Auto Bidder" at bounding box center [520, 190] width 59 height 10
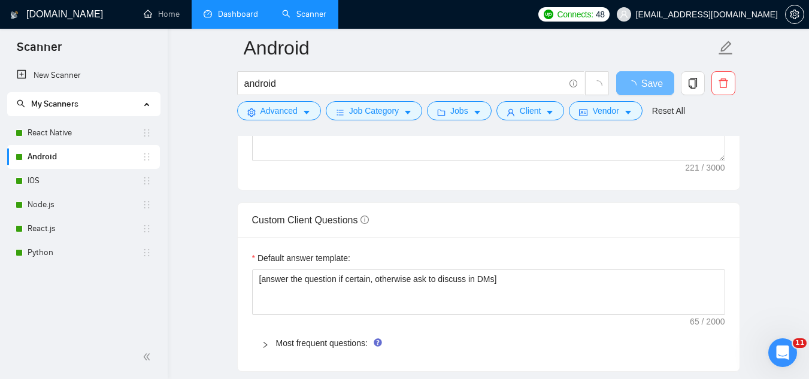
scroll to position [1617, 0]
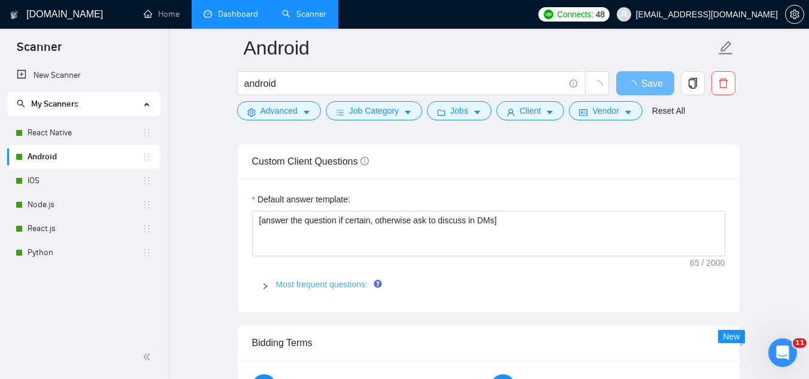
click at [320, 282] on link "Most frequent questions:" at bounding box center [322, 285] width 92 height 10
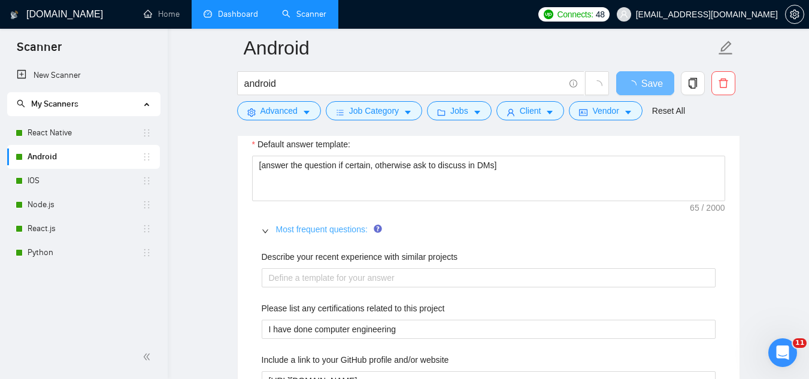
scroll to position [1736, 0]
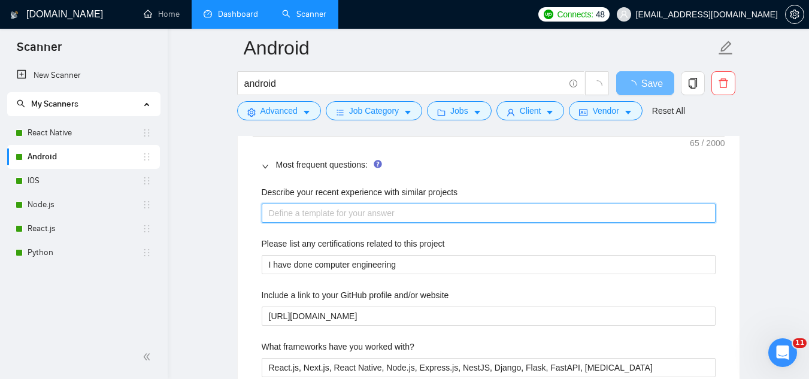
click at [302, 221] on projects "Describe your recent experience with similar projects" at bounding box center [489, 213] width 454 height 19
paste projects "choose the relevant case from my portfolio"
type projects "choose the relevant case from my portfolio"
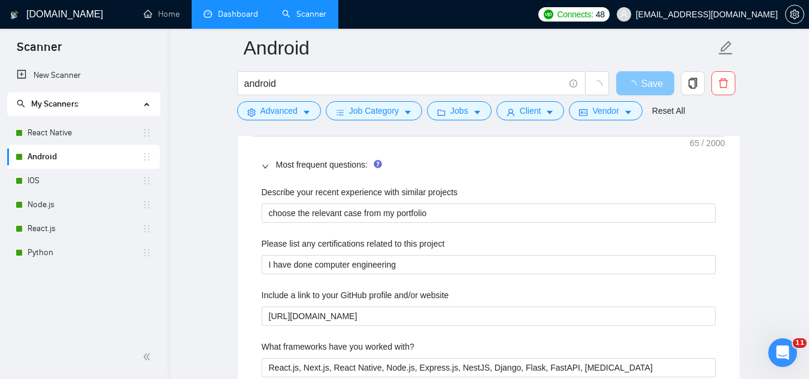
click at [651, 83] on span "Save" at bounding box center [652, 83] width 22 height 15
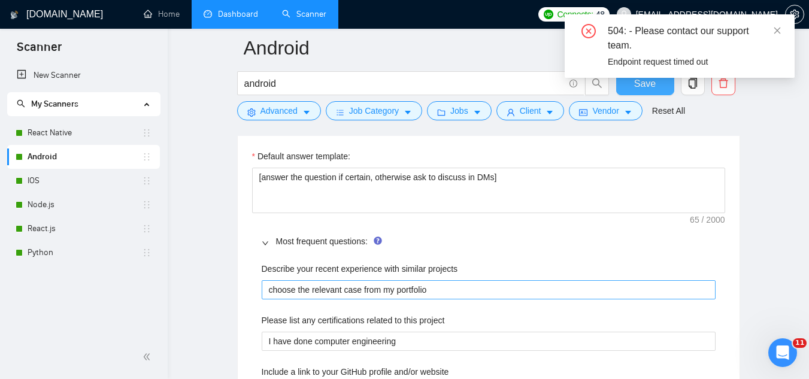
scroll to position [1676, 0]
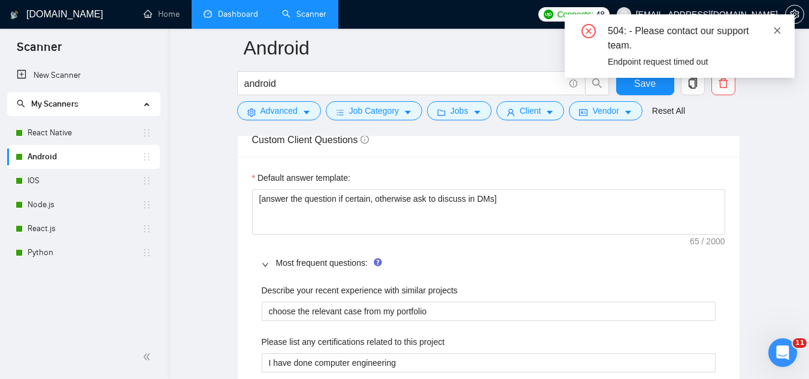
click at [776, 31] on icon "close" at bounding box center [777, 30] width 7 height 7
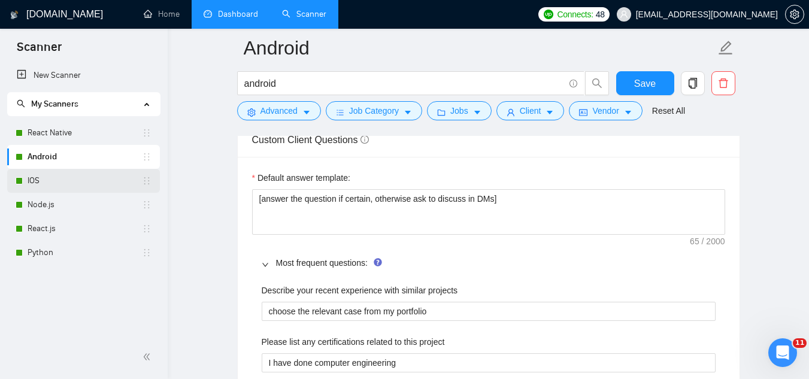
click at [92, 176] on link "IOS" at bounding box center [85, 181] width 114 height 24
click at [641, 81] on span "Save" at bounding box center [645, 83] width 22 height 15
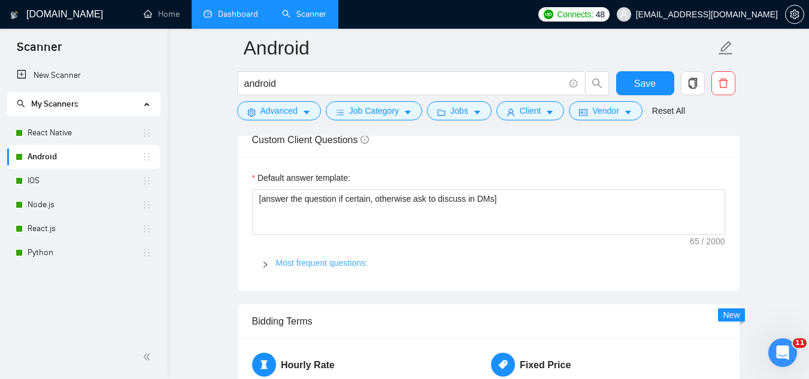
click at [304, 262] on link "Most frequent questions:" at bounding box center [322, 263] width 92 height 10
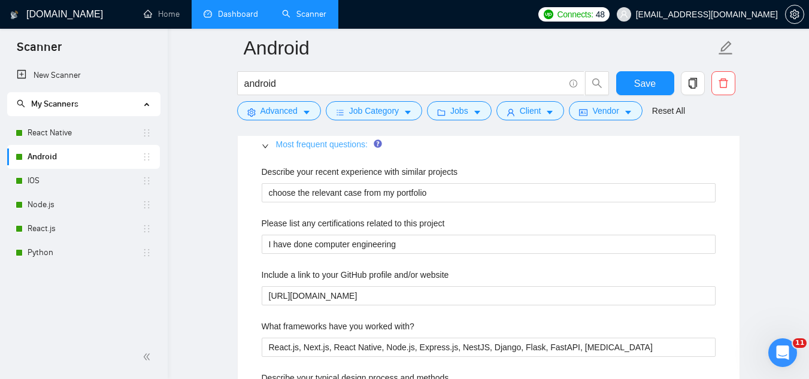
scroll to position [1796, 0]
click at [232, 229] on main "Android android Save Advanced Job Category Jobs Client Vendor Reset All Preview…" at bounding box center [488, 354] width 603 height 4205
click at [242, 19] on link "Dashboard" at bounding box center [231, 14] width 54 height 10
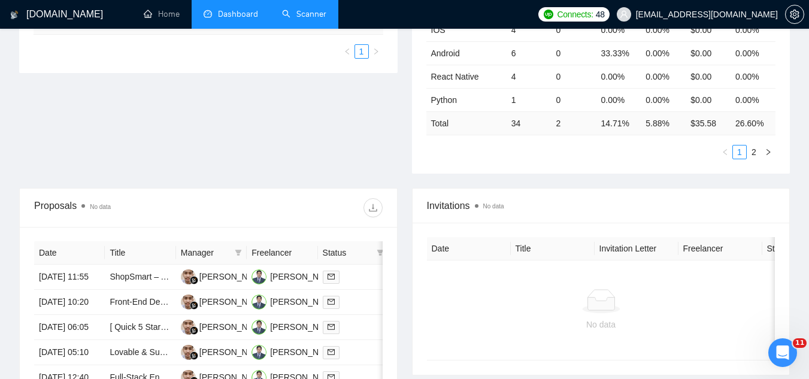
scroll to position [360, 0]
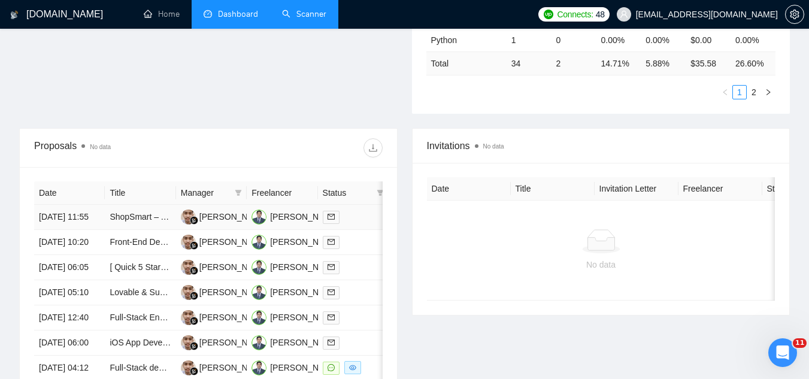
click at [135, 230] on td "ShopSmart – AI-Powered E-Commerce Backend (API + Database)" at bounding box center [140, 217] width 71 height 25
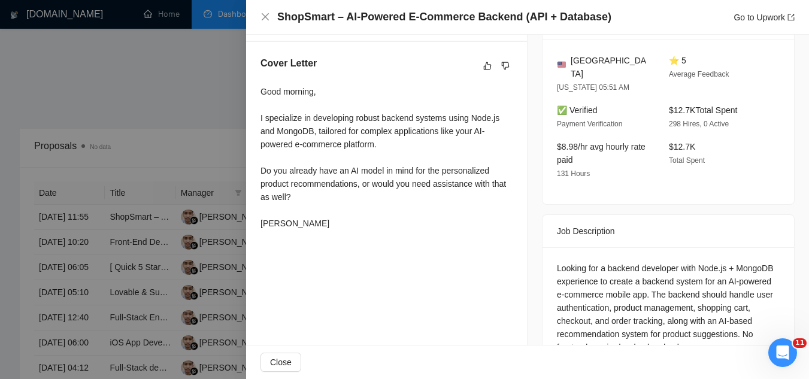
scroll to position [304, 0]
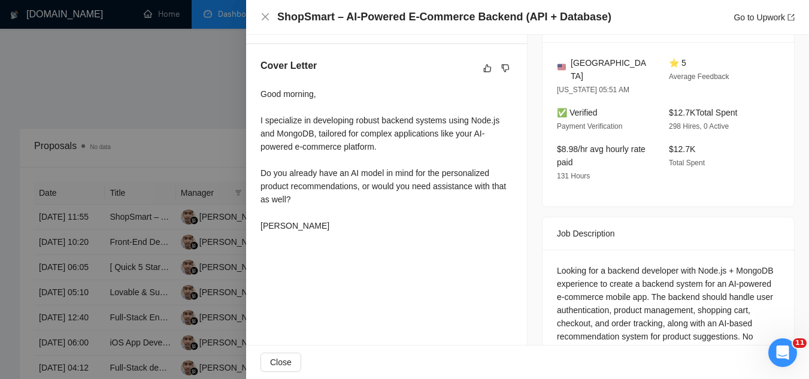
click at [188, 109] on div at bounding box center [404, 189] width 809 height 379
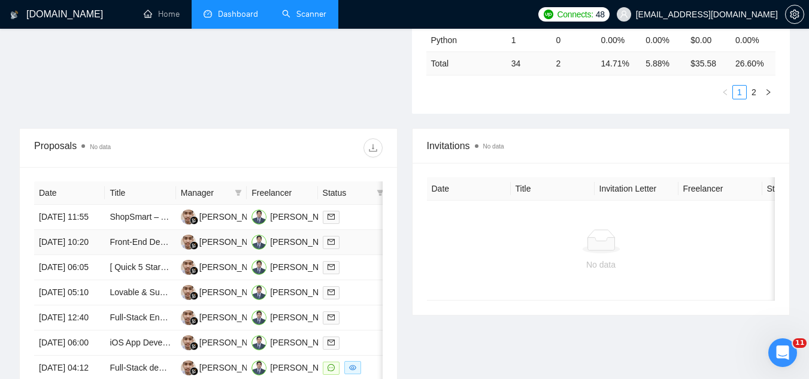
click at [139, 255] on td "Front-End Developer (Shopify / Ecommerce) – 1-Week Sprint, Pixel-Perfect from P…" at bounding box center [140, 242] width 71 height 25
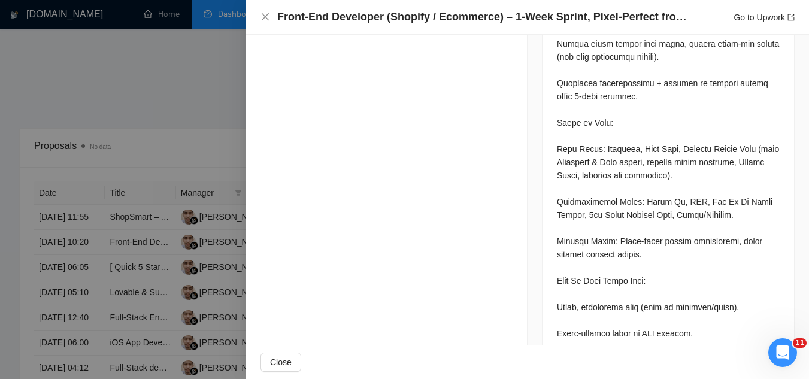
scroll to position [843, 0]
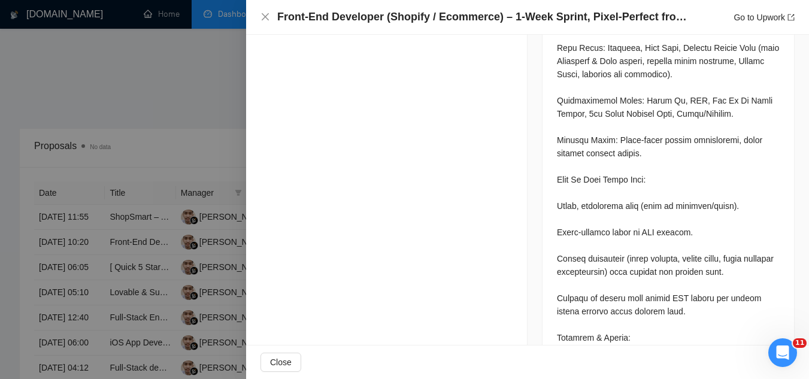
click at [186, 112] on div at bounding box center [404, 189] width 809 height 379
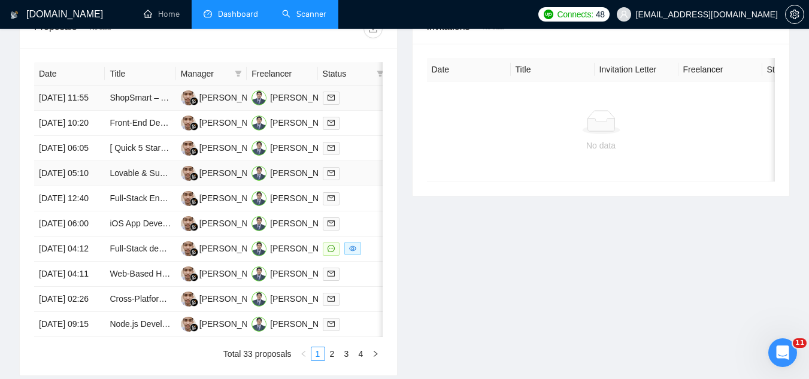
scroll to position [480, 0]
click at [140, 160] on td "[ Quick 5 Star ] React Flow Developer" at bounding box center [140, 147] width 71 height 25
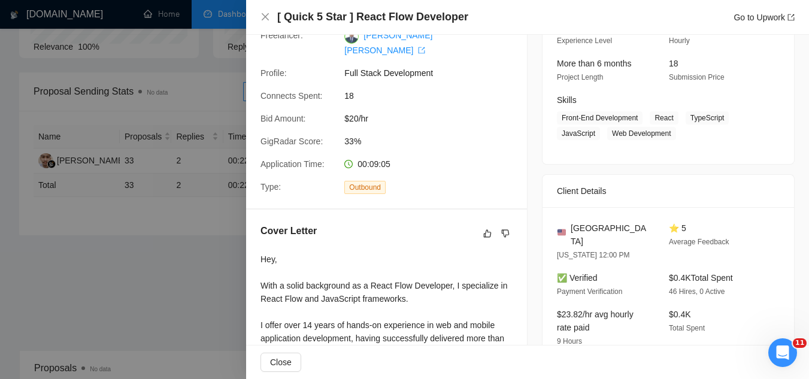
scroll to position [121, 0]
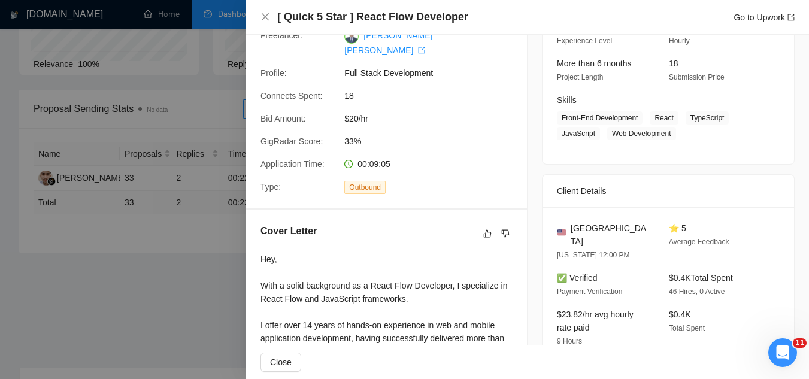
click at [181, 268] on div at bounding box center [404, 189] width 809 height 379
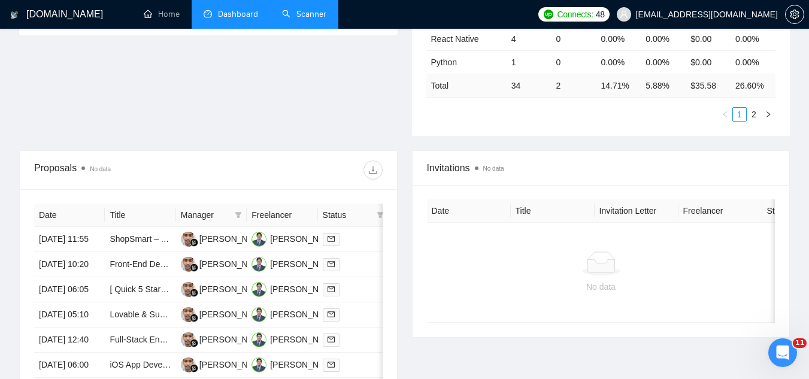
scroll to position [360, 0]
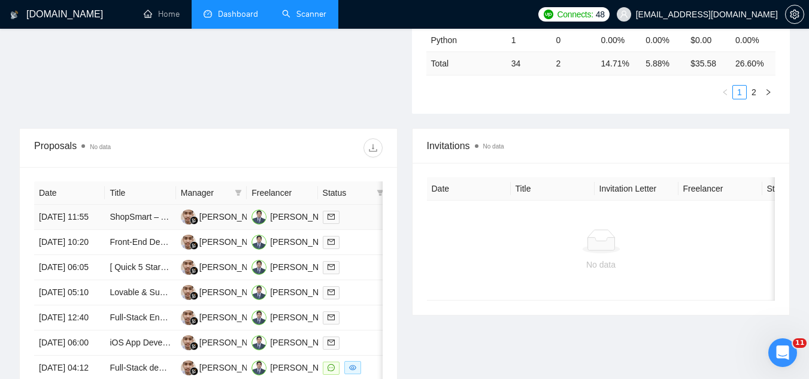
click at [150, 230] on td "ShopSmart – AI-Powered E-Commerce Backend (API + Database)" at bounding box center [140, 217] width 71 height 25
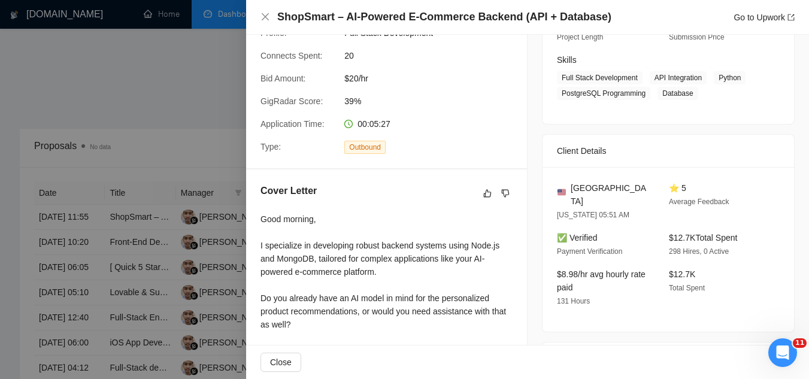
scroll to position [199, 0]
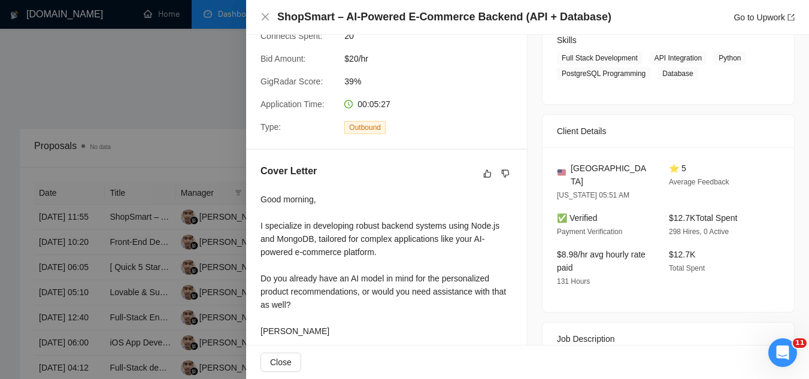
click at [173, 121] on div at bounding box center [404, 189] width 809 height 379
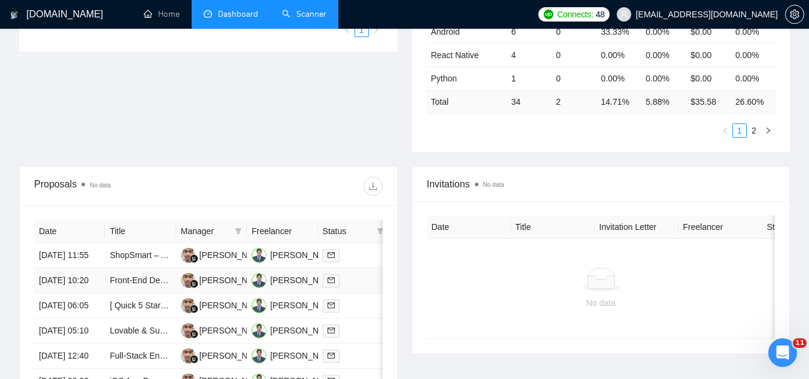
scroll to position [301, 0]
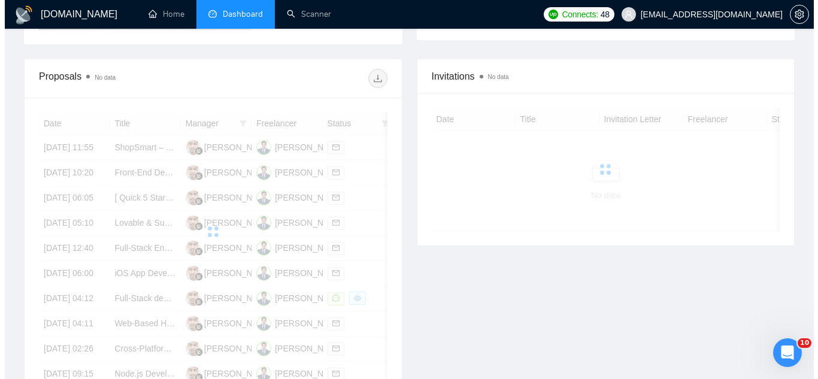
scroll to position [301, 0]
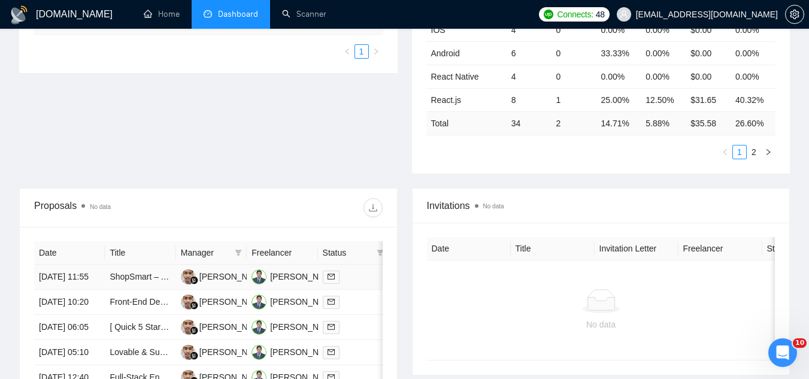
click at [151, 290] on td "ShopSmart – AI-Powered E-Commerce Backend (API + Database)" at bounding box center [140, 277] width 71 height 25
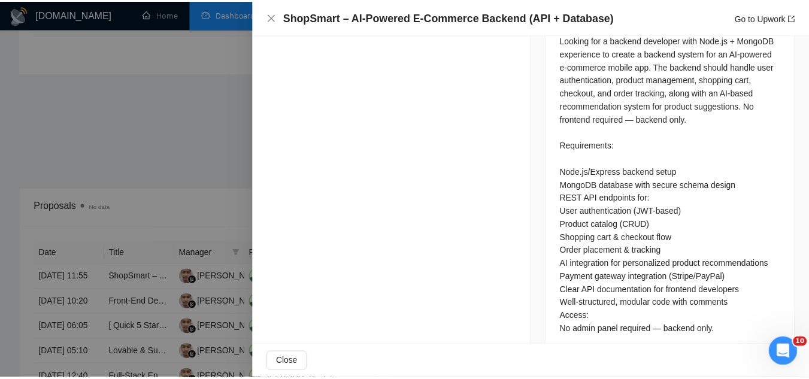
scroll to position [544, 0]
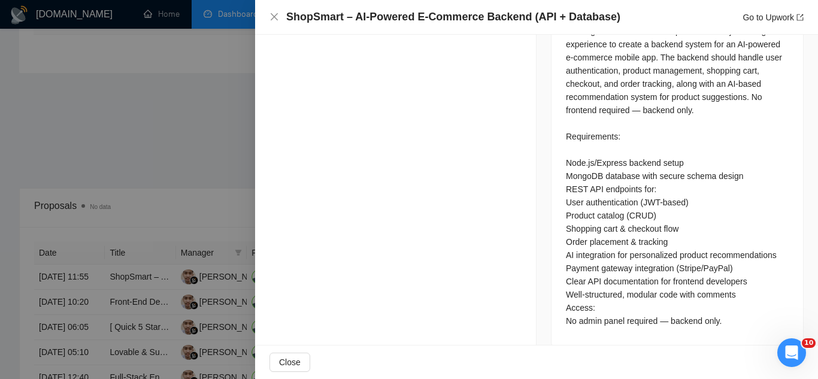
click at [207, 141] on div at bounding box center [409, 189] width 818 height 379
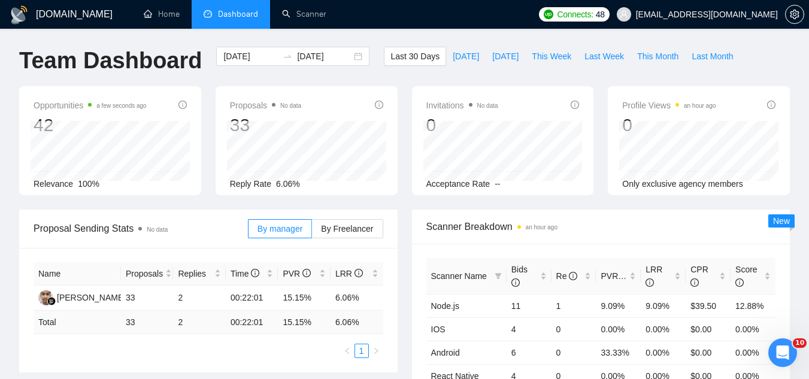
scroll to position [0, 0]
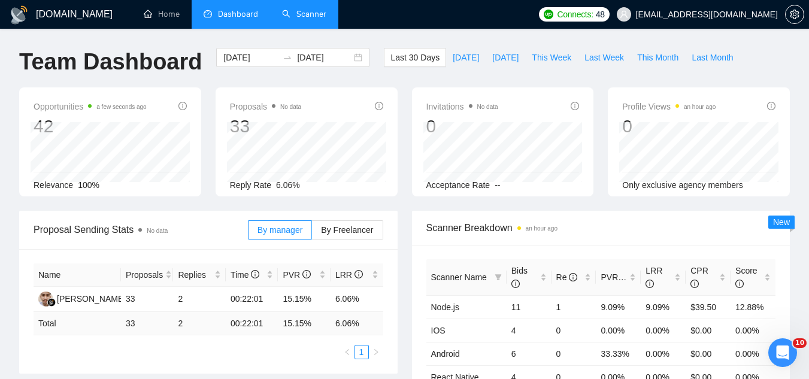
click at [300, 9] on link "Scanner" at bounding box center [304, 14] width 44 height 10
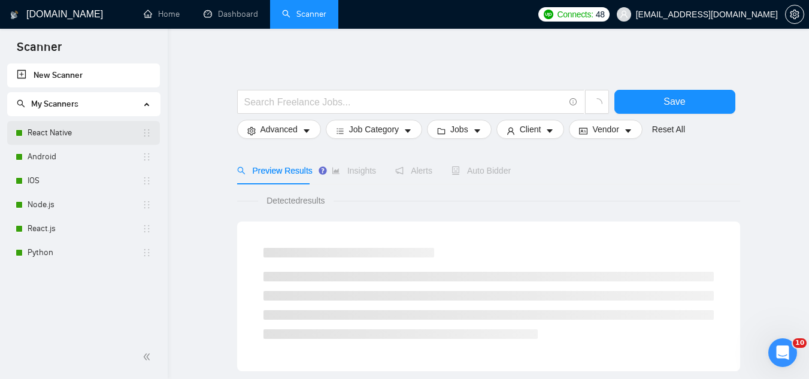
click at [95, 126] on link "React Native" at bounding box center [85, 133] width 114 height 24
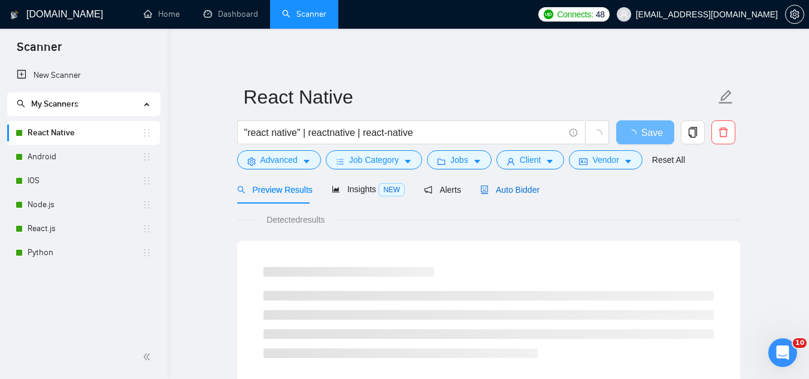
click at [503, 192] on span "Auto Bidder" at bounding box center [509, 190] width 59 height 10
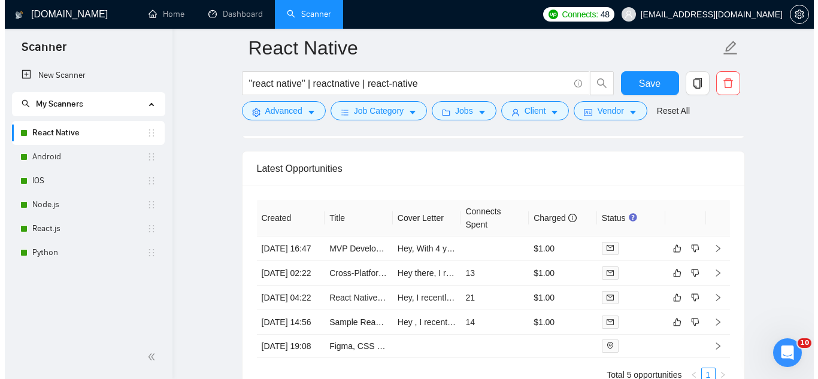
scroll to position [2934, 0]
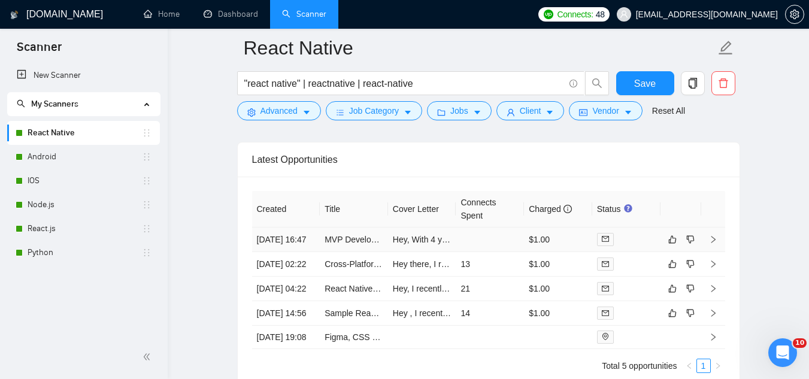
click at [427, 252] on td "Hey, With 4 years of React Native expertise and experience in Firebase and Post…" at bounding box center [422, 240] width 68 height 25
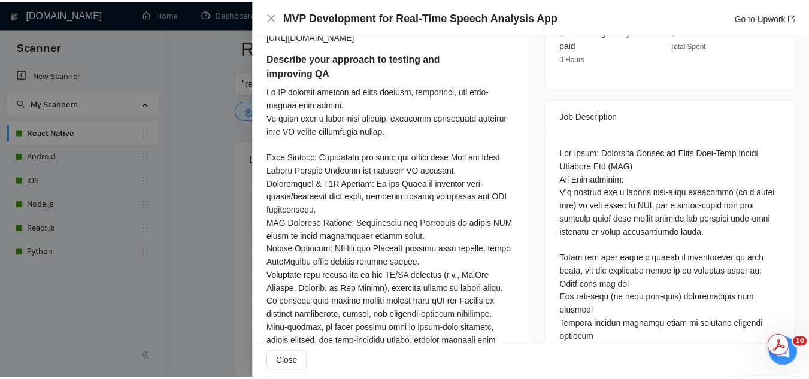
scroll to position [419, 0]
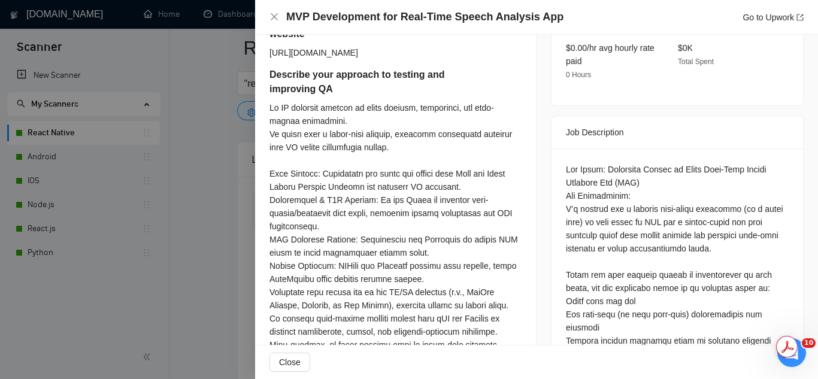
click at [228, 205] on div at bounding box center [409, 189] width 818 height 379
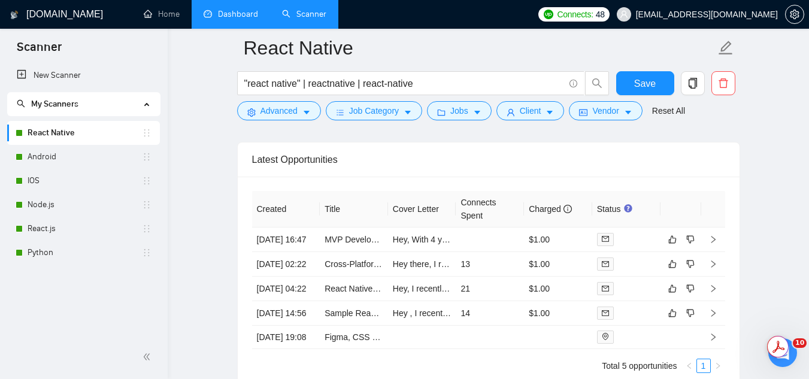
click at [225, 9] on link "Dashboard" at bounding box center [231, 14] width 54 height 10
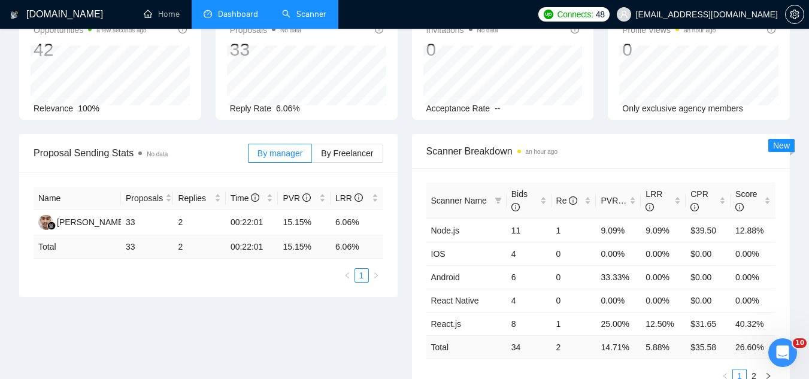
scroll to position [299, 0]
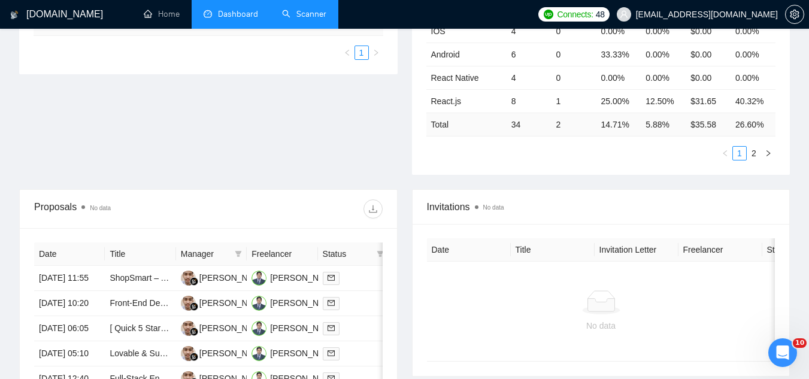
click at [311, 19] on link "Scanner" at bounding box center [304, 14] width 44 height 10
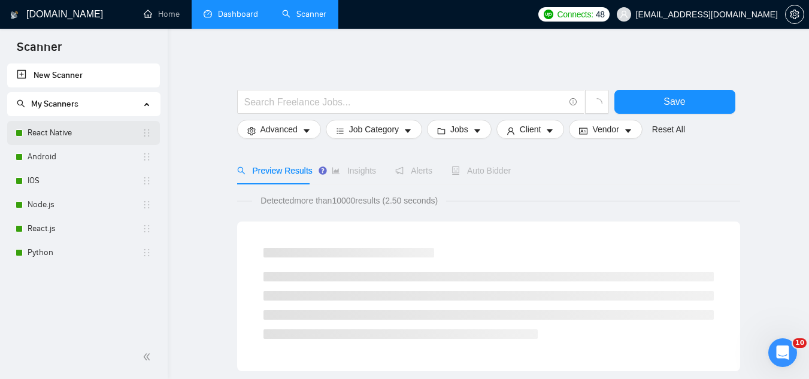
click at [71, 134] on link "React Native" at bounding box center [85, 133] width 114 height 24
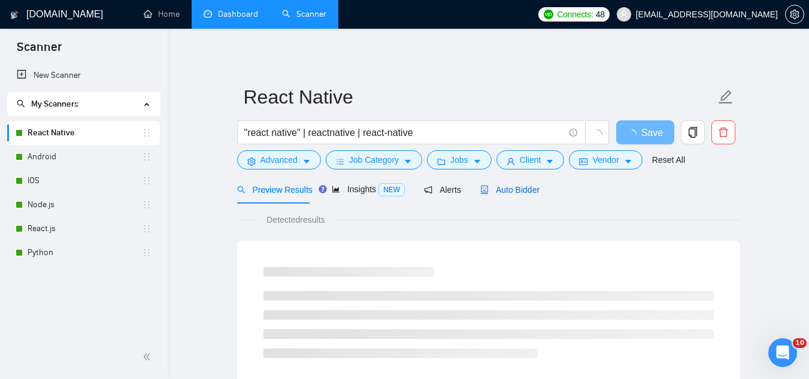
click at [505, 190] on span "Auto Bidder" at bounding box center [509, 190] width 59 height 10
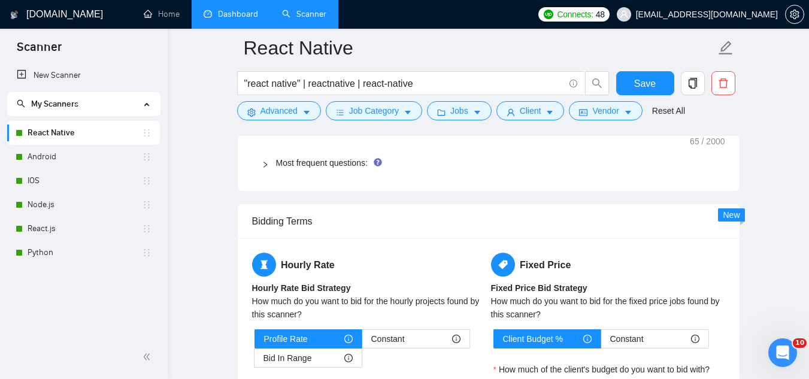
scroll to position [1796, 0]
click at [335, 163] on link "Most frequent questions:" at bounding box center [322, 162] width 92 height 10
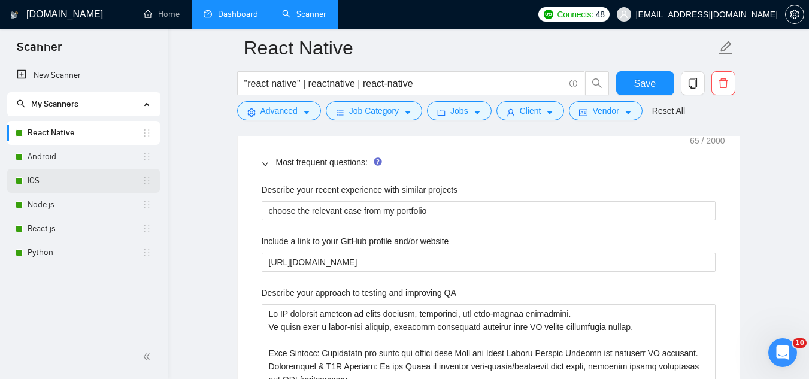
click at [96, 183] on link "IOS" at bounding box center [85, 181] width 114 height 24
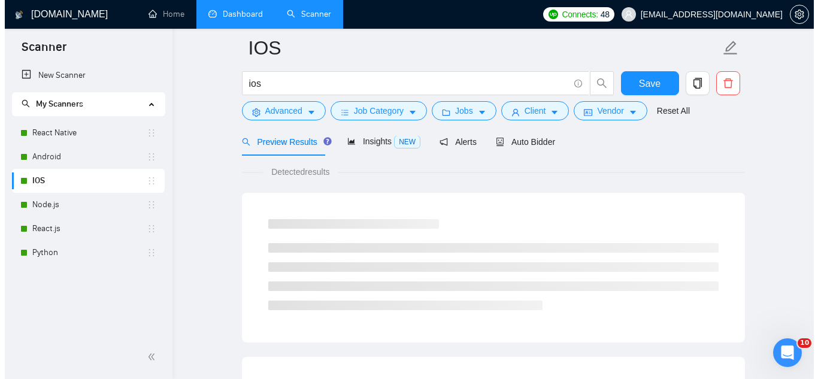
scroll to position [769, 0]
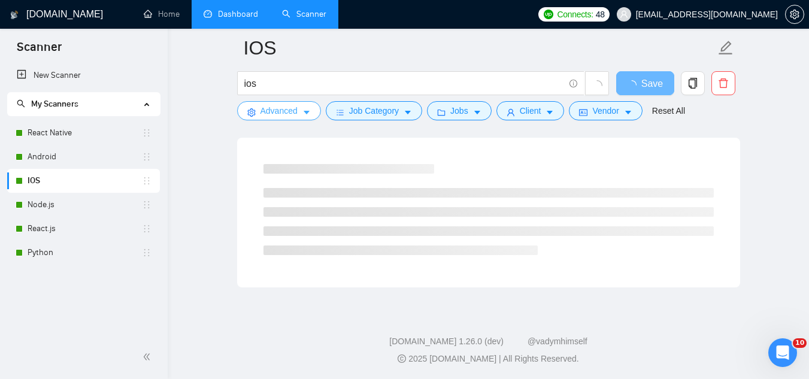
click at [289, 117] on span "Advanced" at bounding box center [278, 110] width 37 height 13
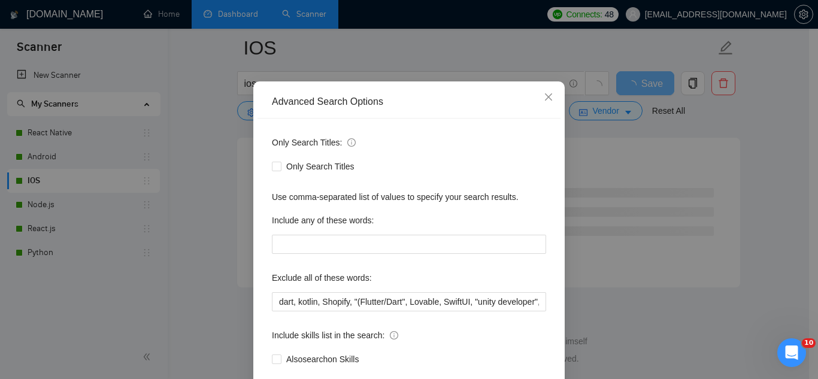
scroll to position [119, 0]
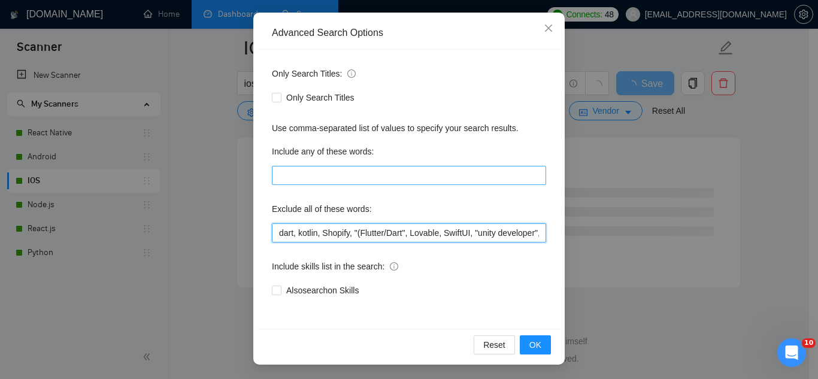
drag, startPoint x: 272, startPoint y: 233, endPoint x: 296, endPoint y: 169, distance: 68.4
click at [272, 232] on input "dart, kotlin, Shopify, "(Flutter/Dart", Lovable, SwiftUI, "unity developer", "C…" at bounding box center [409, 232] width 274 height 19
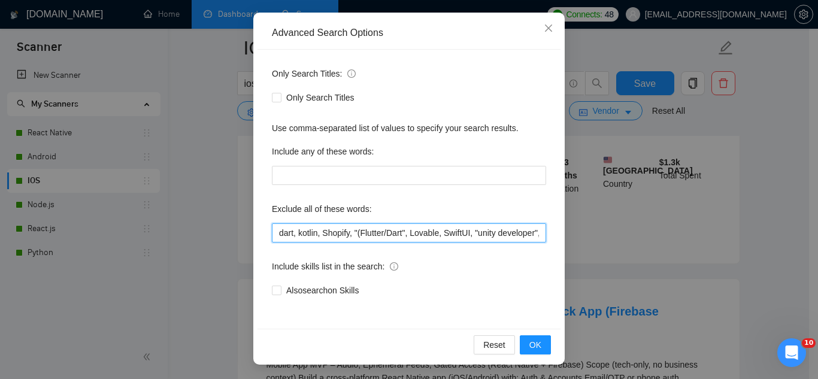
paste input "(swift*) | "objective-c" | "objective - c" | "Obj-C" | ObjC | "objective c" | i…"
type input "(swift*), "objective-c", "objective - c", "Obj-C", ObjC, "objective c", dart, k…"
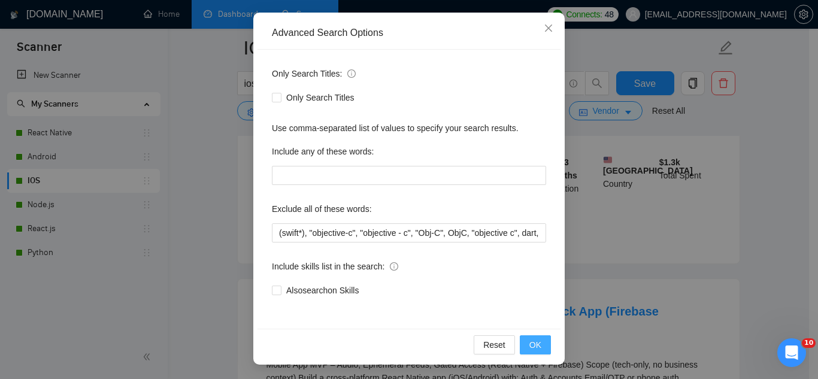
click at [535, 350] on span "OK" at bounding box center [535, 344] width 12 height 13
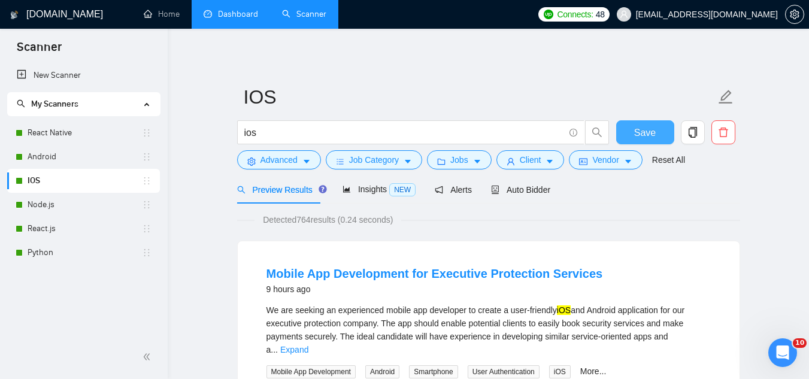
click at [625, 136] on button "Save" at bounding box center [645, 132] width 58 height 24
click at [633, 126] on button "Save" at bounding box center [645, 132] width 58 height 24
click at [513, 186] on span "Auto Bidder" at bounding box center [520, 190] width 59 height 10
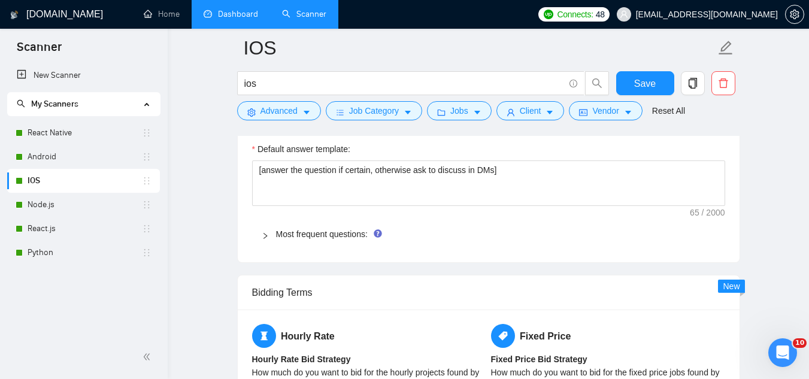
scroll to position [1736, 0]
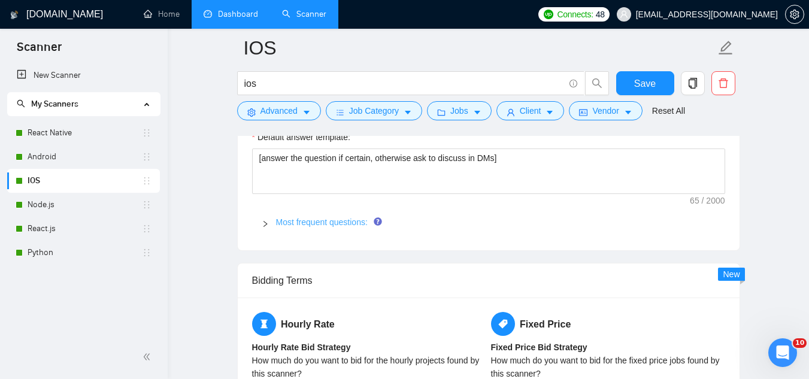
click at [345, 223] on link "Most frequent questions:" at bounding box center [322, 222] width 92 height 10
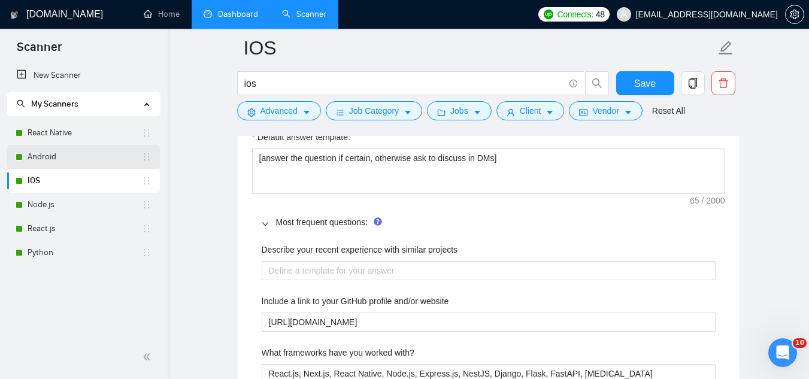
click at [79, 149] on link "Android" at bounding box center [85, 157] width 114 height 24
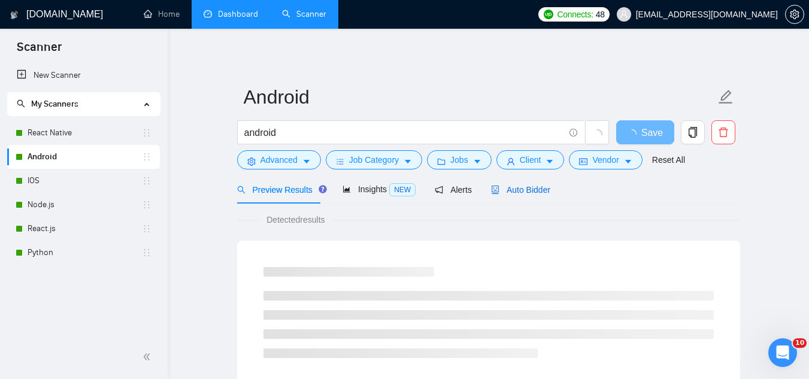
click at [515, 186] on span "Auto Bidder" at bounding box center [520, 190] width 59 height 10
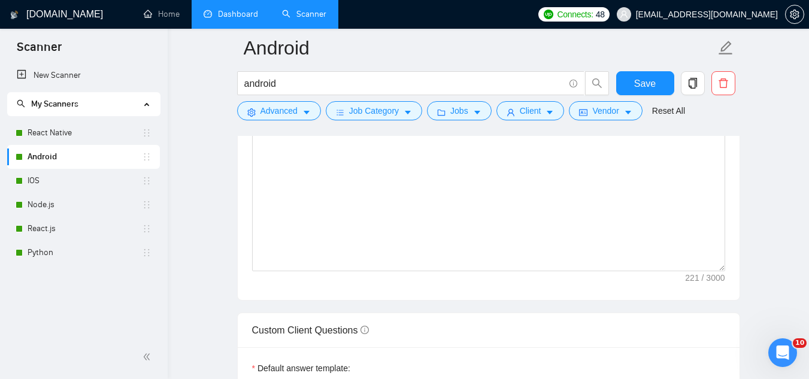
scroll to position [1676, 0]
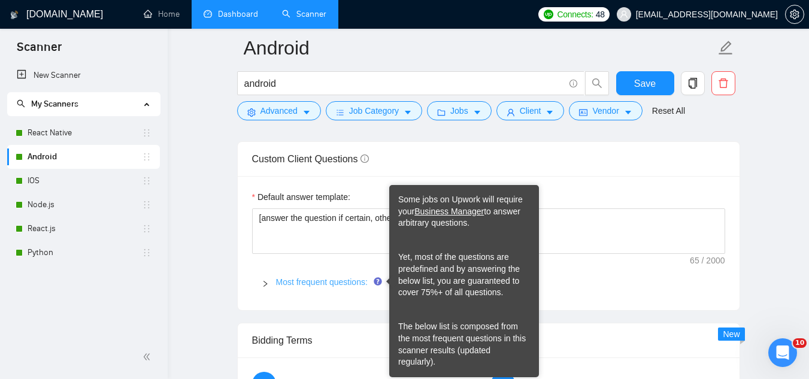
click at [348, 282] on link "Most frequent questions:" at bounding box center [322, 282] width 92 height 10
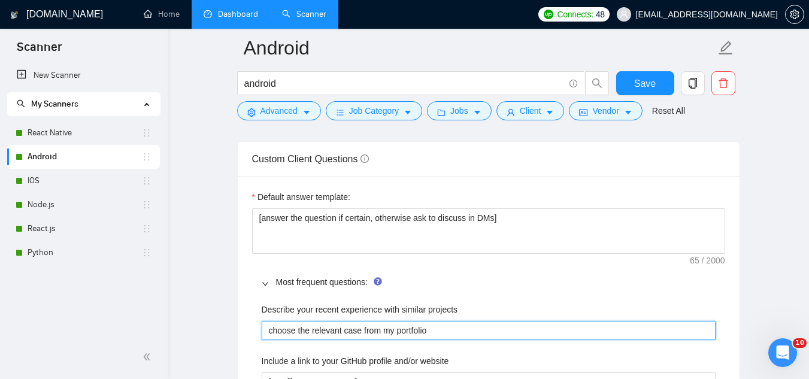
click at [339, 334] on projects "choose the relevant case from my portfolio" at bounding box center [489, 330] width 454 height 19
click at [339, 335] on projects "choose the relevant case from my portfolio" at bounding box center [489, 330] width 454 height 19
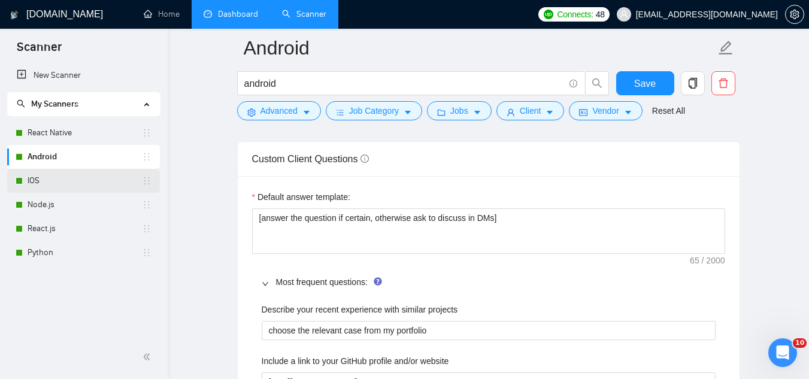
click at [92, 177] on link "IOS" at bounding box center [85, 181] width 114 height 24
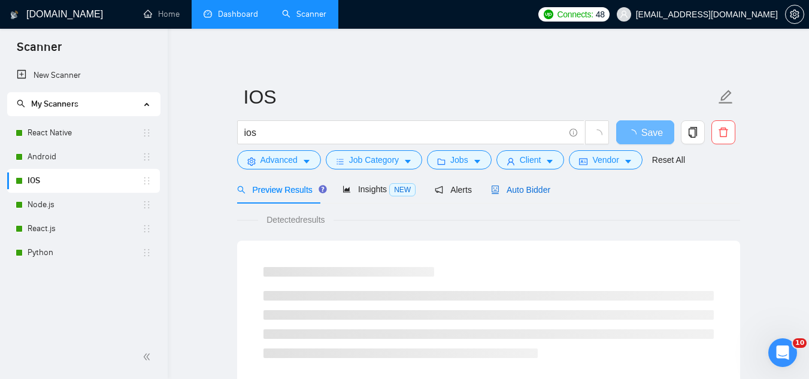
click at [536, 195] on span "Auto Bidder" at bounding box center [520, 190] width 59 height 10
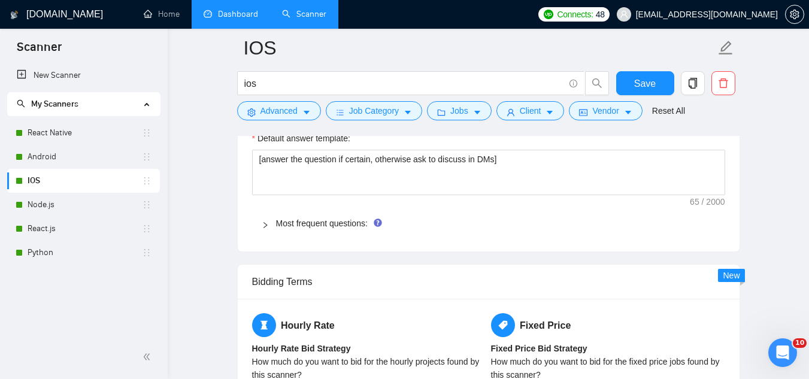
scroll to position [1736, 0]
click at [339, 220] on link "Most frequent questions:" at bounding box center [322, 222] width 92 height 10
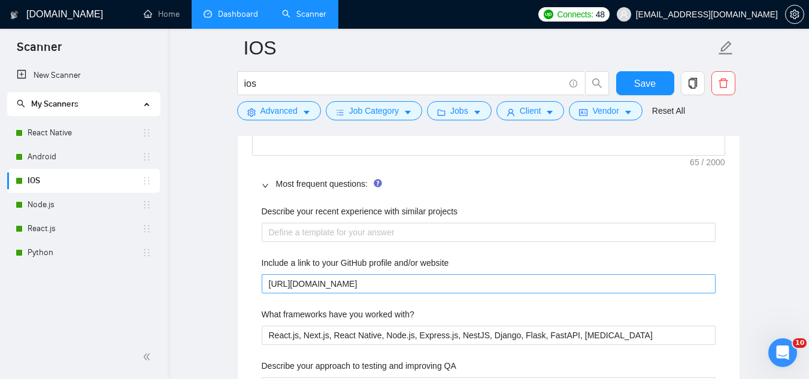
scroll to position [1796, 0]
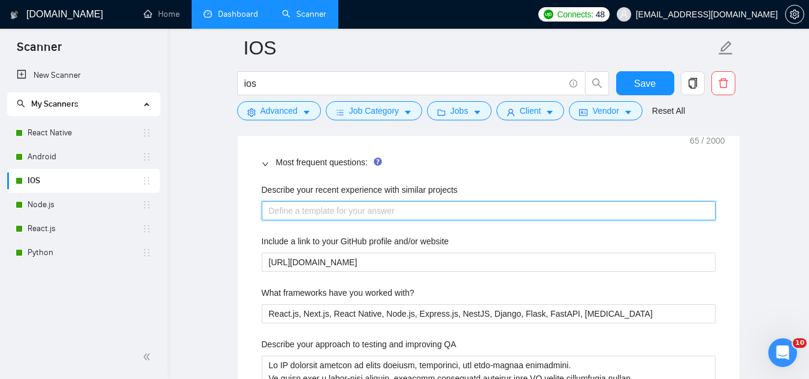
click at [402, 210] on projects "Describe your recent experience with similar projects" at bounding box center [489, 210] width 454 height 19
paste projects "choose the relevant case from my portfolio"
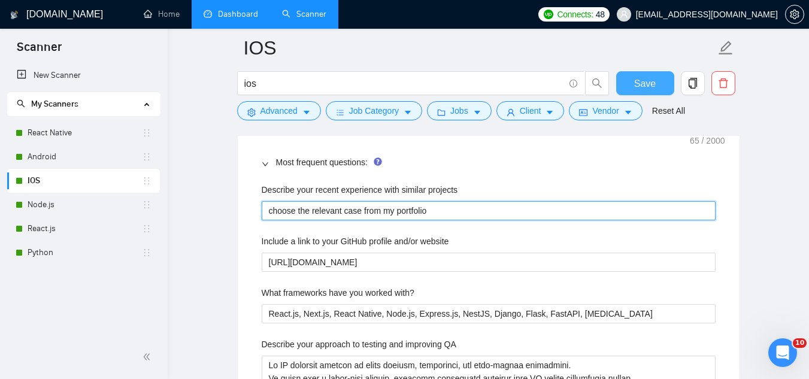
type projects "choose the relevant case from my portfolio"
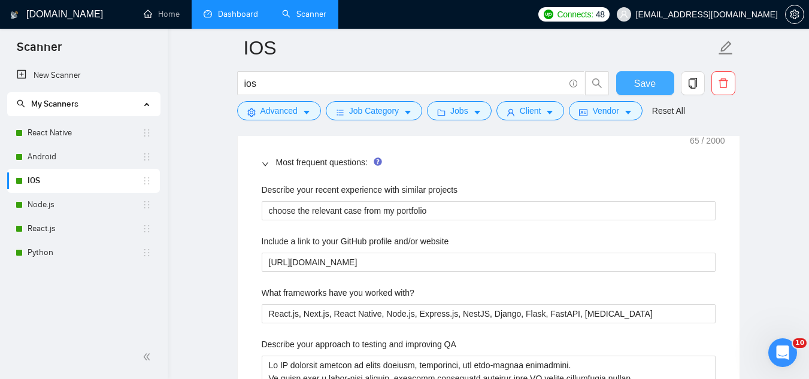
click at [652, 83] on span "Save" at bounding box center [645, 83] width 22 height 15
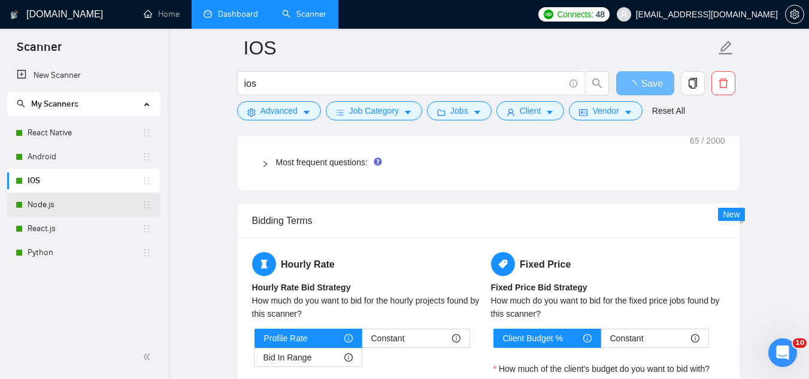
drag, startPoint x: 86, startPoint y: 199, endPoint x: 96, endPoint y: 201, distance: 10.2
click at [86, 199] on link "Node.js" at bounding box center [85, 205] width 114 height 24
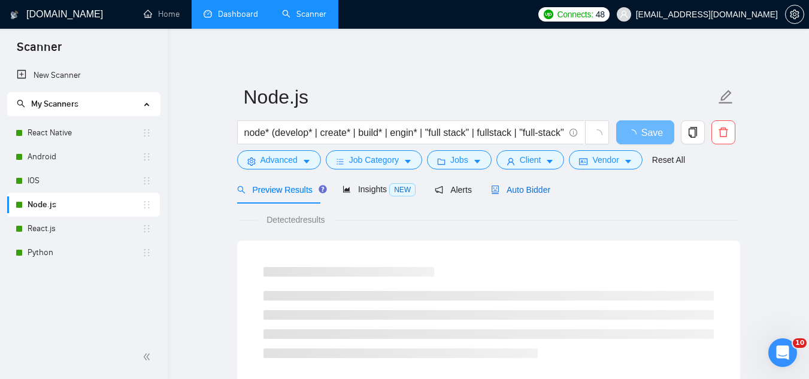
click at [540, 193] on span "Auto Bidder" at bounding box center [520, 190] width 59 height 10
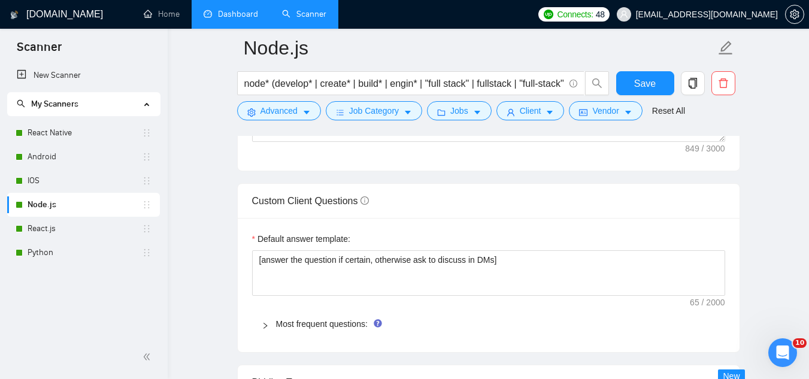
scroll to position [1617, 0]
click at [327, 323] on link "Most frequent questions:" at bounding box center [322, 323] width 92 height 10
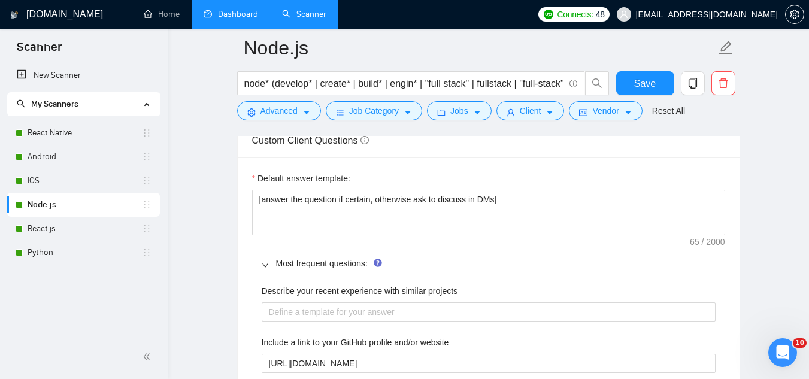
scroll to position [1796, 0]
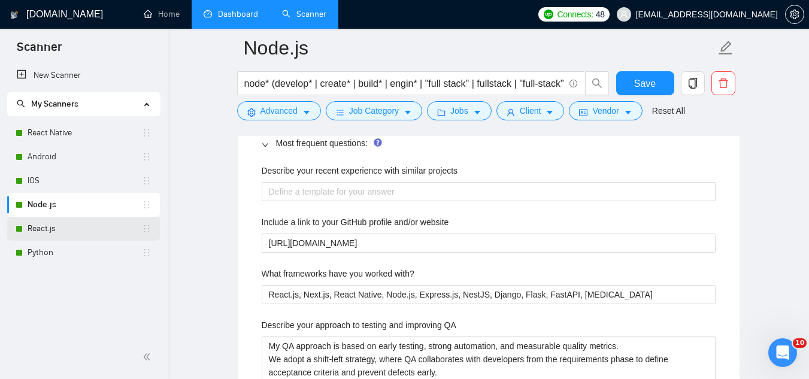
click at [81, 230] on link "React.js" at bounding box center [85, 229] width 114 height 24
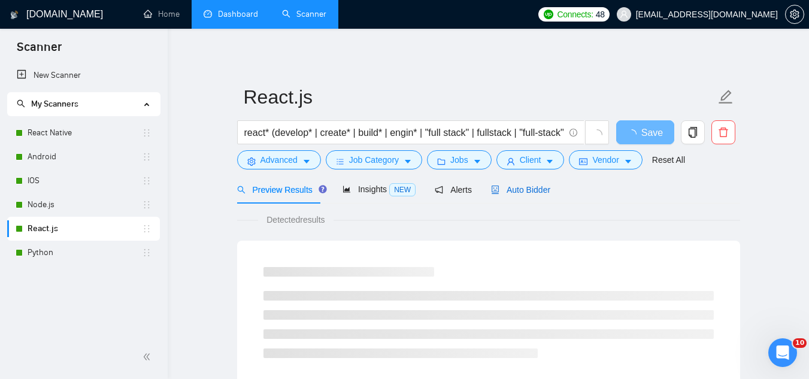
click at [521, 190] on span "Auto Bidder" at bounding box center [520, 190] width 59 height 10
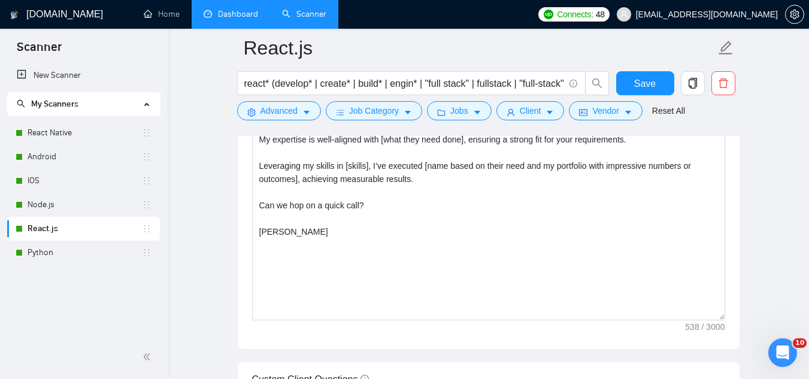
scroll to position [1676, 0]
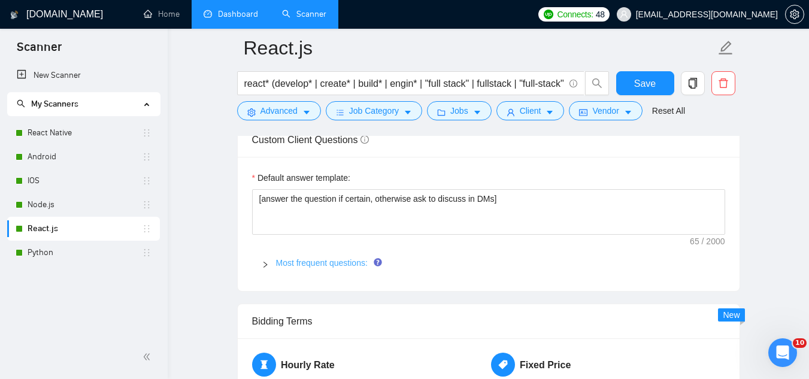
click at [337, 260] on link "Most frequent questions:" at bounding box center [322, 263] width 92 height 10
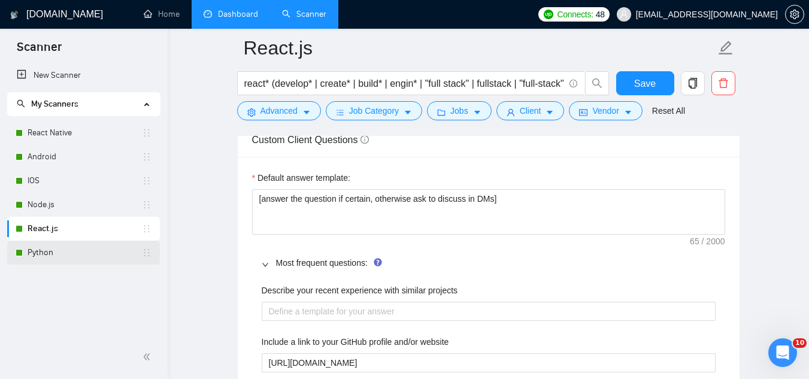
click at [95, 256] on link "Python" at bounding box center [85, 253] width 114 height 24
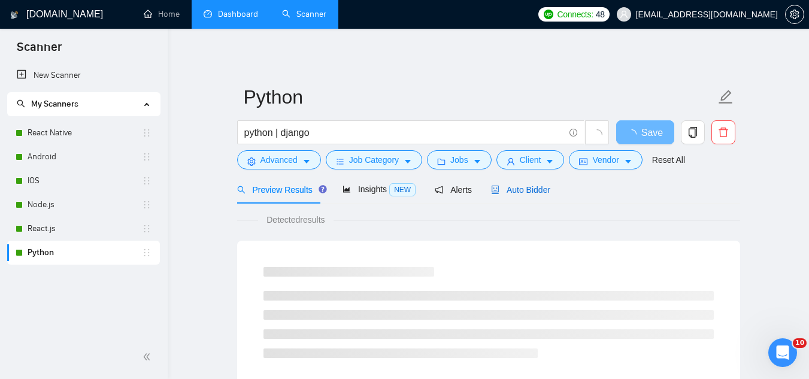
click at [536, 191] on span "Auto Bidder" at bounding box center [520, 190] width 59 height 10
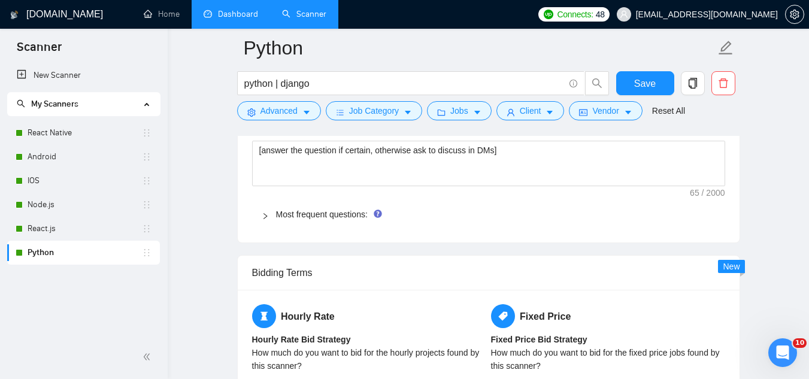
scroll to position [1617, 0]
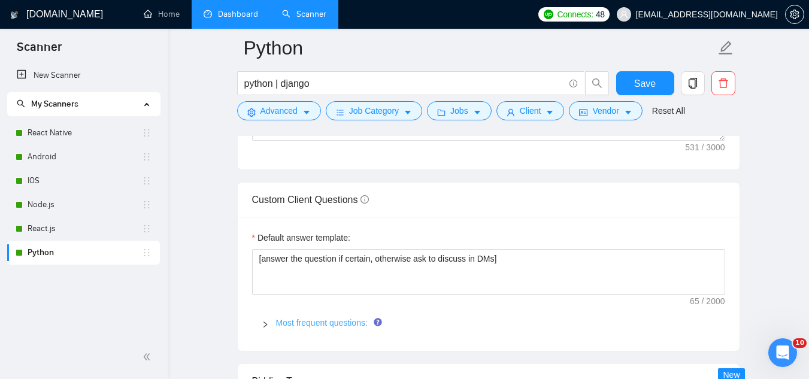
click at [346, 318] on link "Most frequent questions:" at bounding box center [322, 323] width 92 height 10
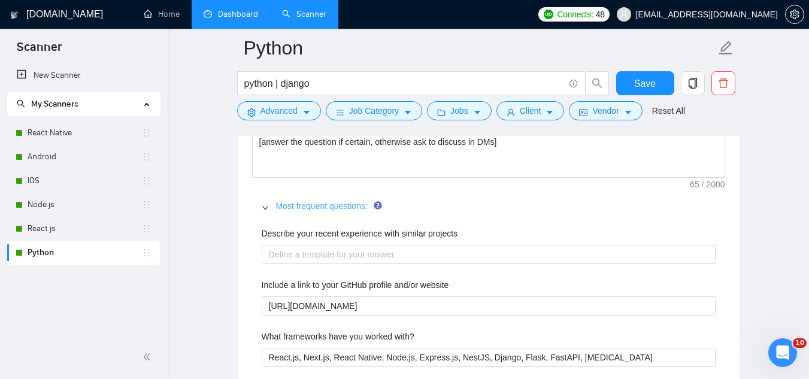
scroll to position [1736, 0]
